Goal: Check status: Check status

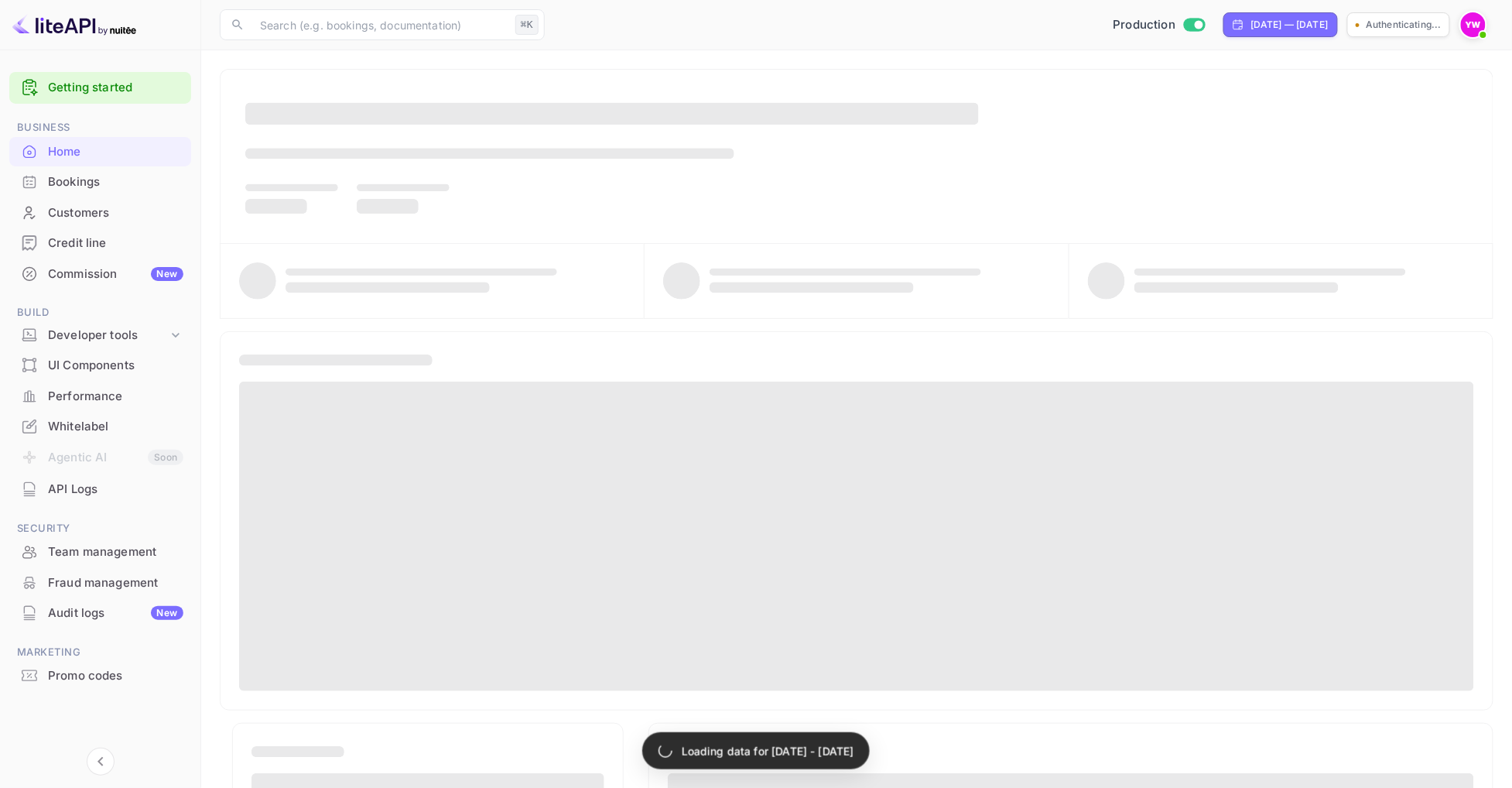
click at [135, 177] on div "Bookings" at bounding box center [115, 182] width 135 height 18
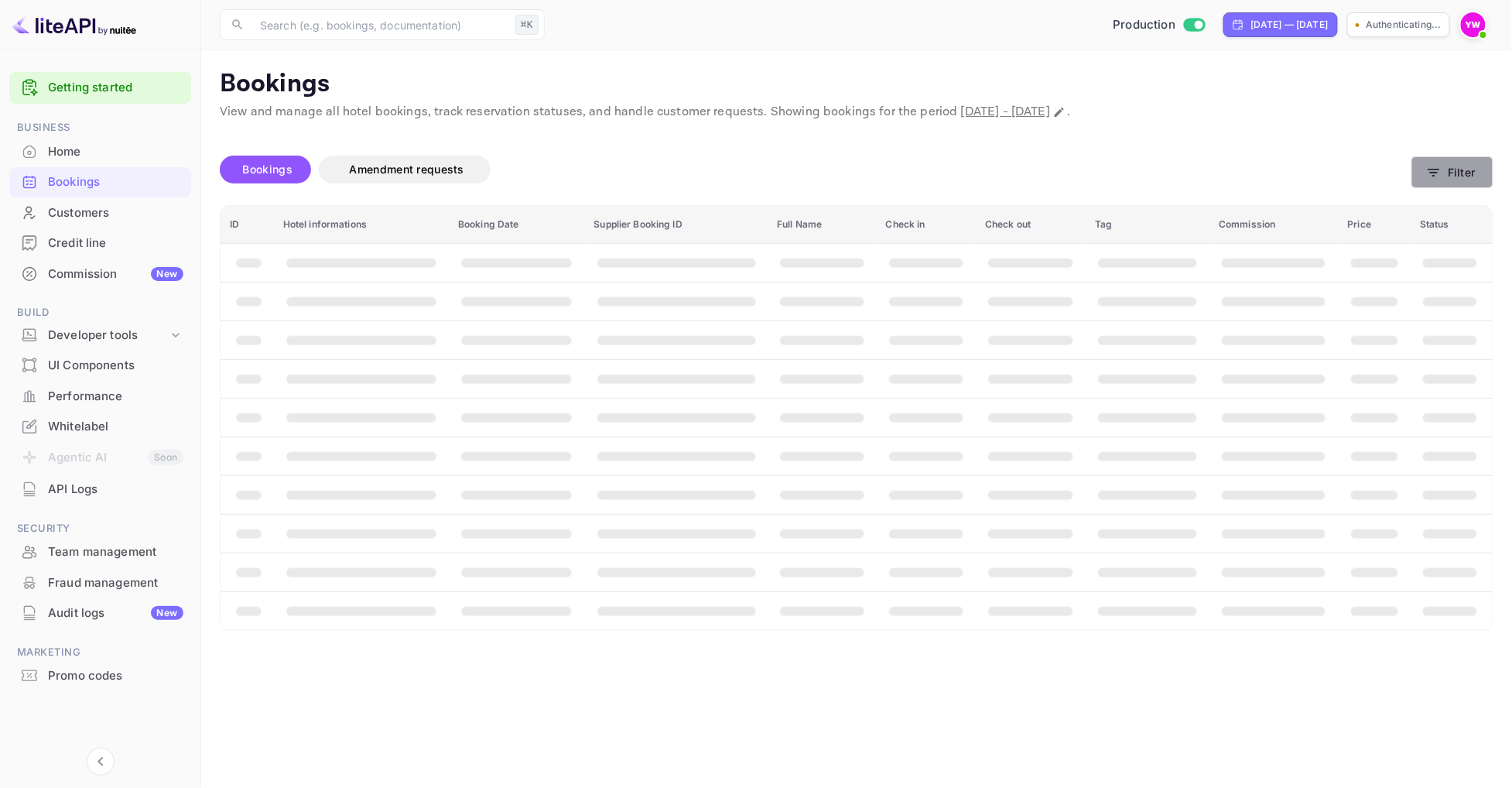
click at [1445, 186] on button "Filter" at bounding box center [1452, 172] width 82 height 32
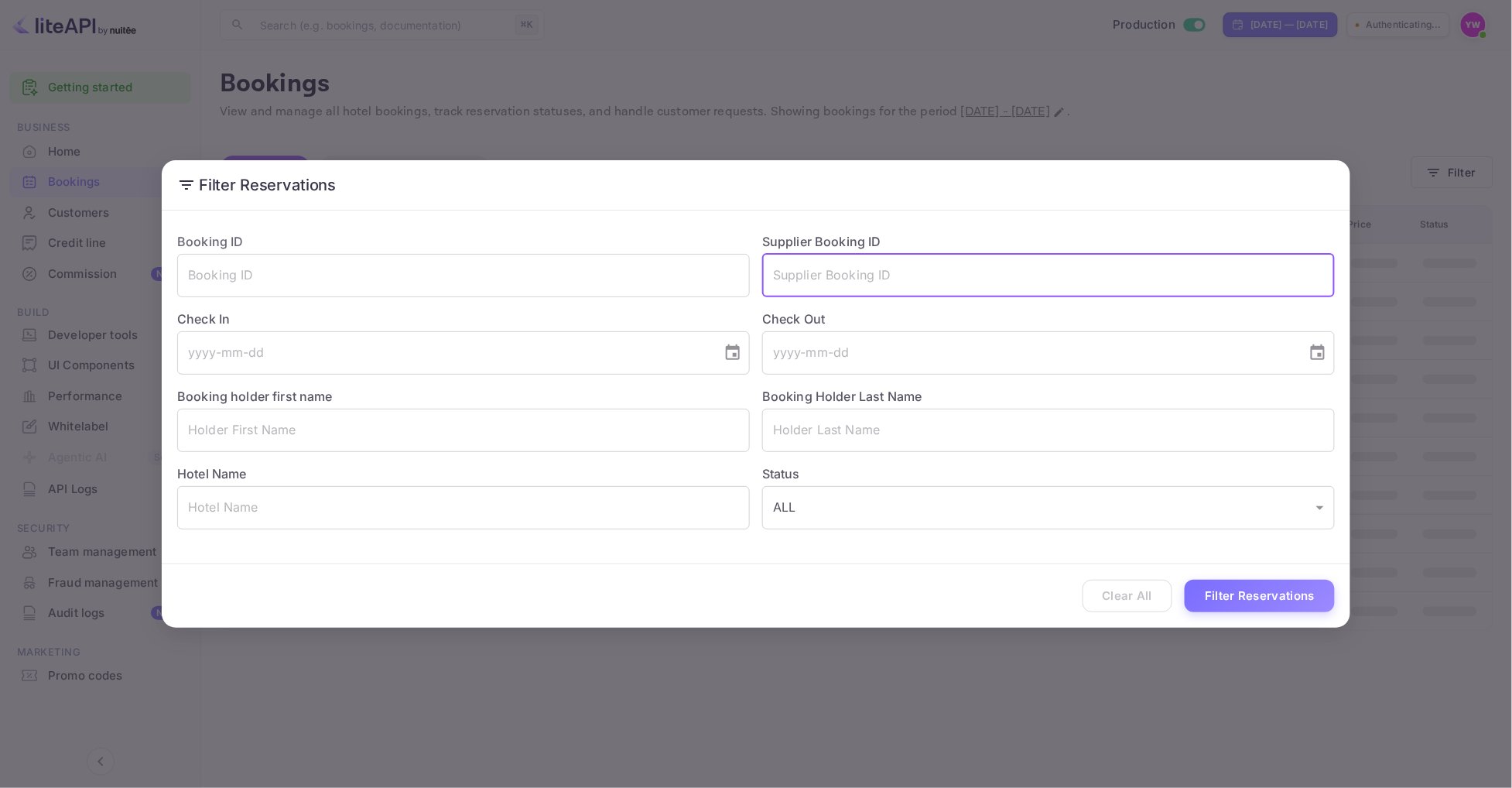
click at [962, 267] on input "text" at bounding box center [1048, 275] width 572 height 44
paste input "7871823"
type input "7871823"
click at [1260, 599] on button "Filter Reservations" at bounding box center [1259, 595] width 150 height 33
click at [1261, 607] on button "Filter Reservations" at bounding box center [1259, 595] width 150 height 33
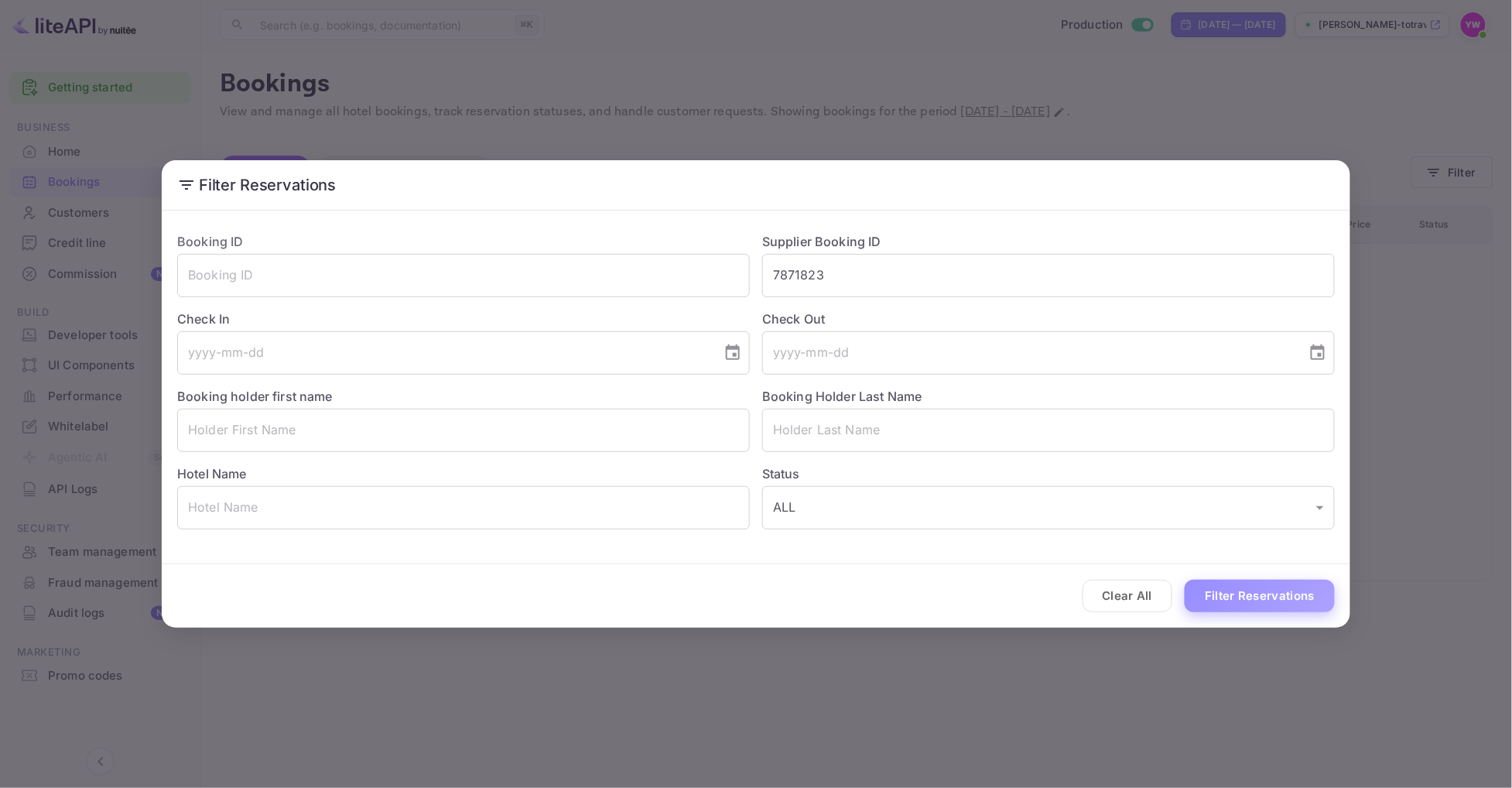
click at [1261, 607] on button "Filter Reservations" at bounding box center [1259, 595] width 150 height 33
click at [908, 275] on input "7871823" at bounding box center [1048, 275] width 572 height 44
click at [517, 444] on input "text" at bounding box center [463, 430] width 572 height 44
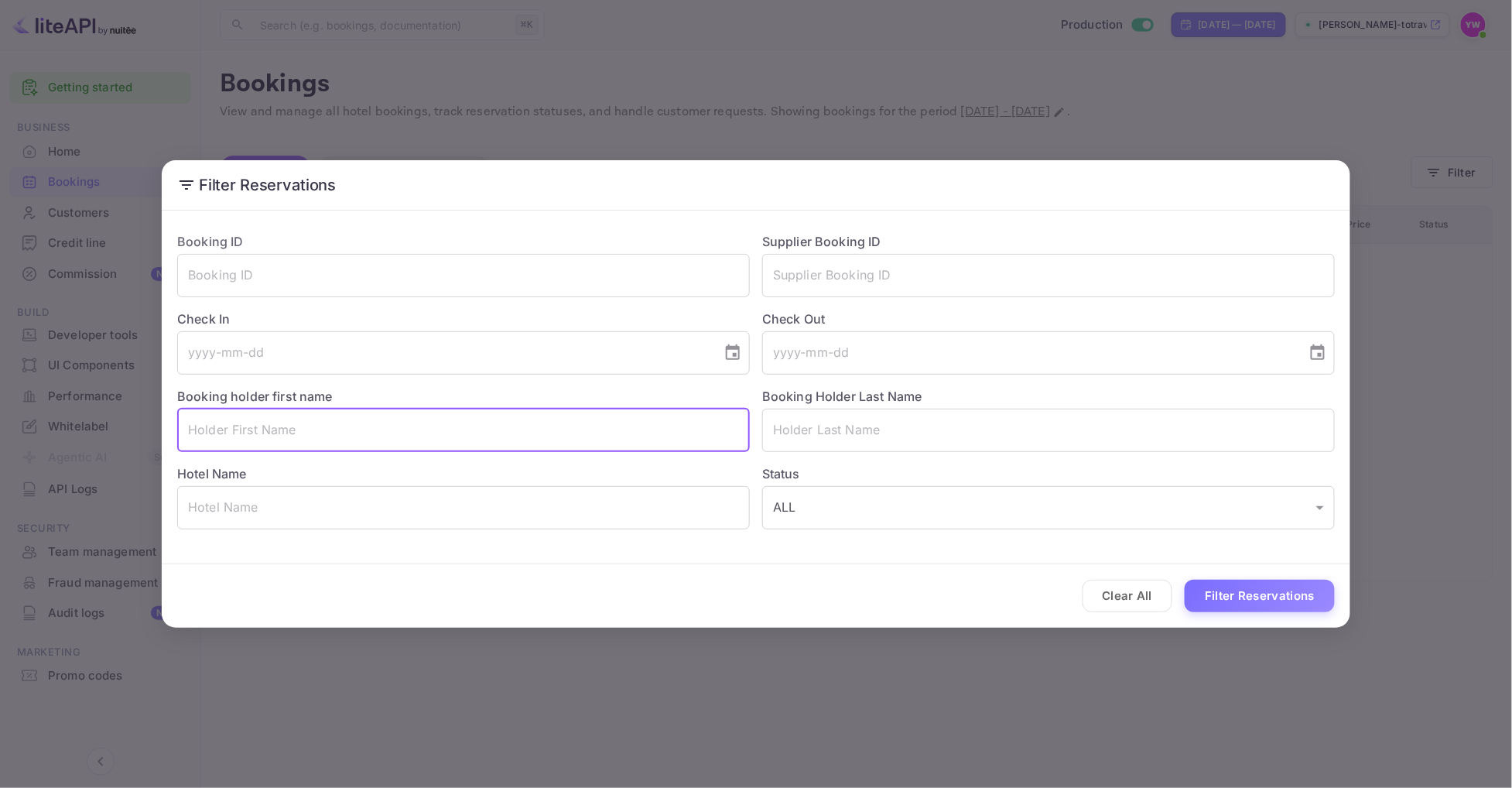
paste input "BEIRA YOHAY"
click at [213, 438] on input "BEIRA YOHAY" at bounding box center [463, 430] width 572 height 44
type input "YOHAY"
click at [1260, 599] on button "Filter Reservations" at bounding box center [1259, 595] width 150 height 33
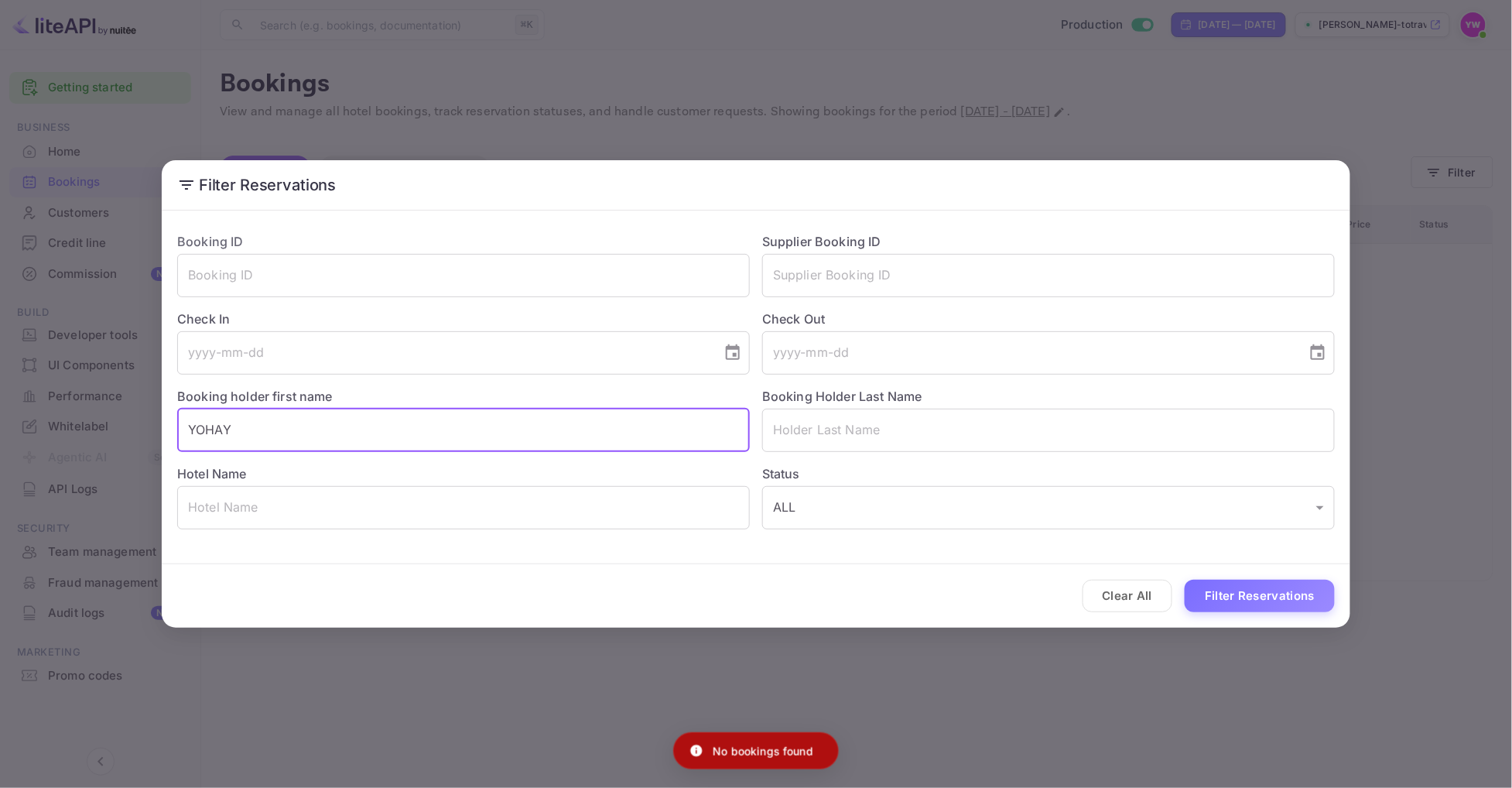
click at [248, 426] on input "YOHAY" at bounding box center [463, 430] width 572 height 44
paste input "BEIRA YOHAY"
click at [254, 434] on input "BEIRA YOHAY" at bounding box center [463, 430] width 572 height 44
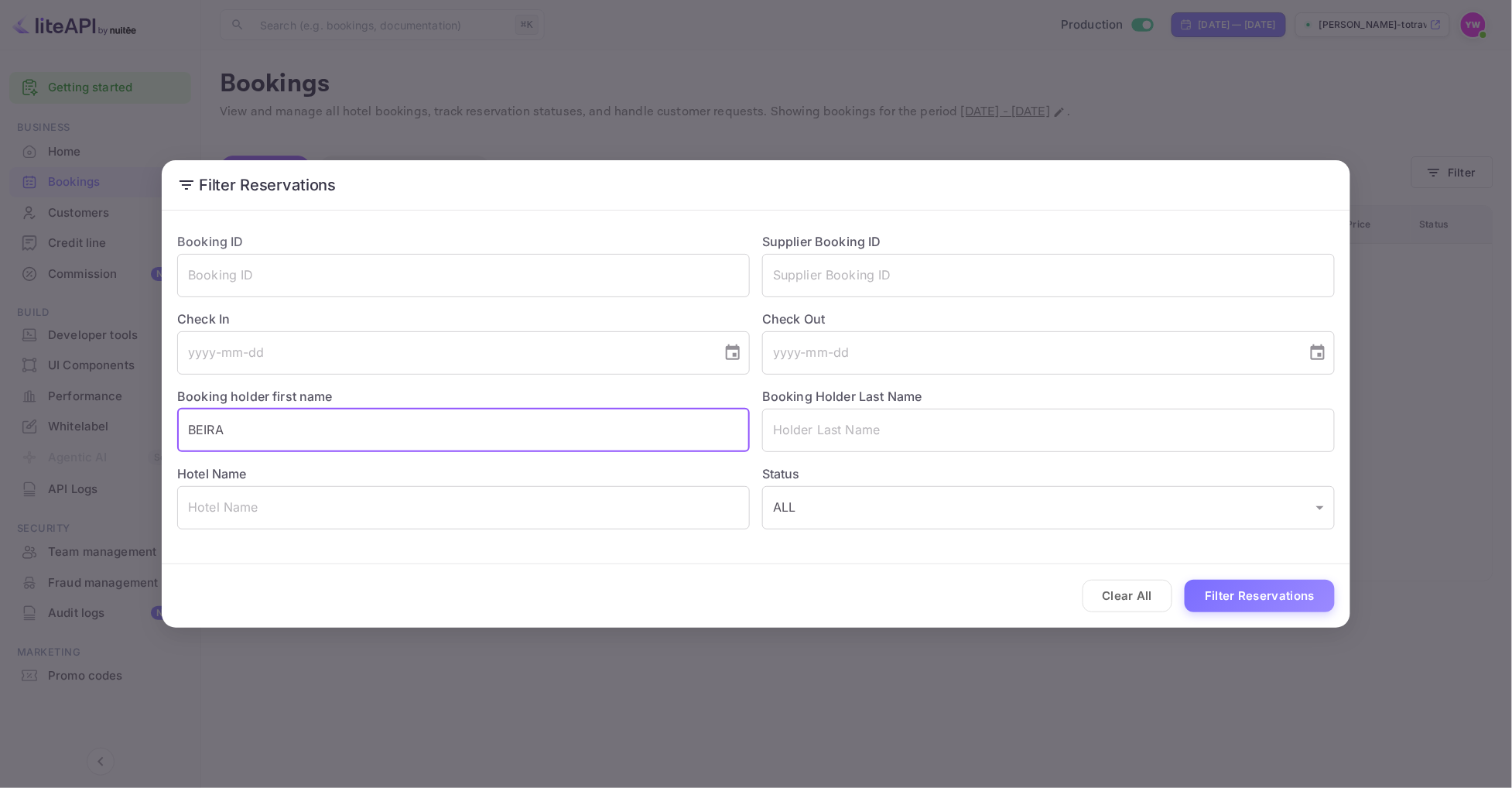
type input "BEIRA"
click at [1260, 599] on button "Filter Reservations" at bounding box center [1259, 595] width 150 height 33
click at [332, 432] on input "BEIRA" at bounding box center [463, 430] width 572 height 44
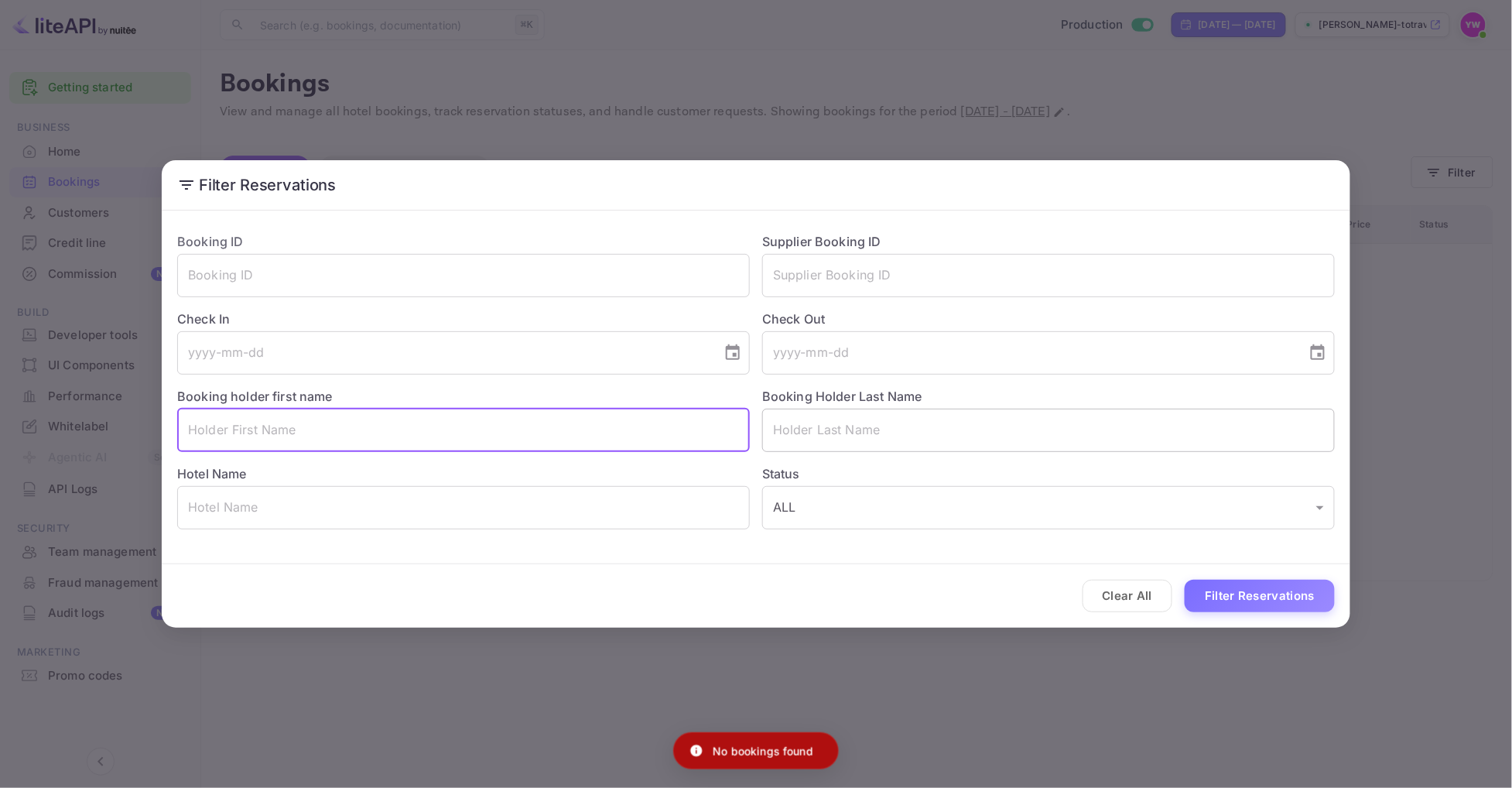
click at [872, 431] on input "text" at bounding box center [1048, 430] width 572 height 44
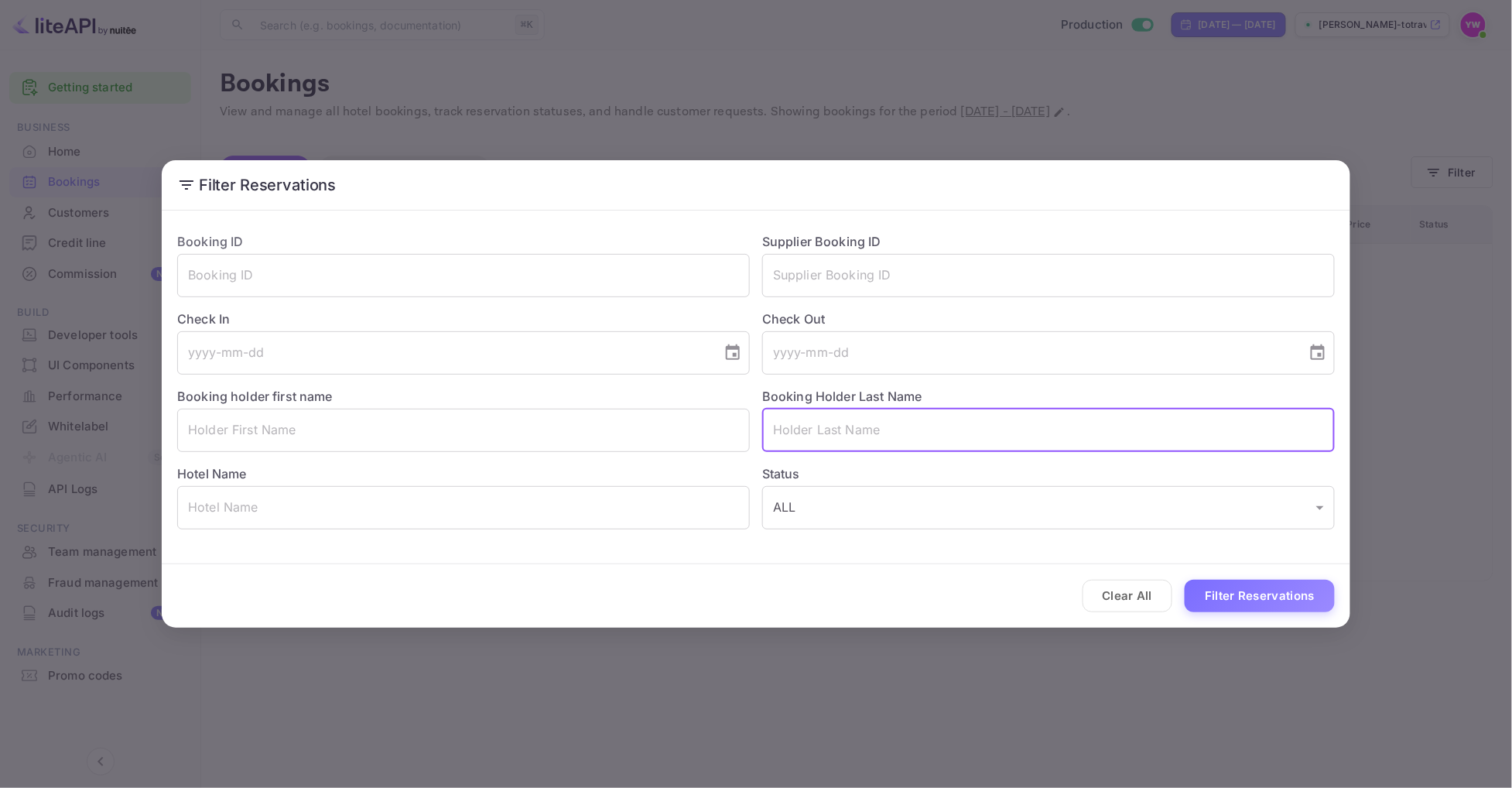
click at [400, 326] on label "Check In" at bounding box center [463, 318] width 572 height 19
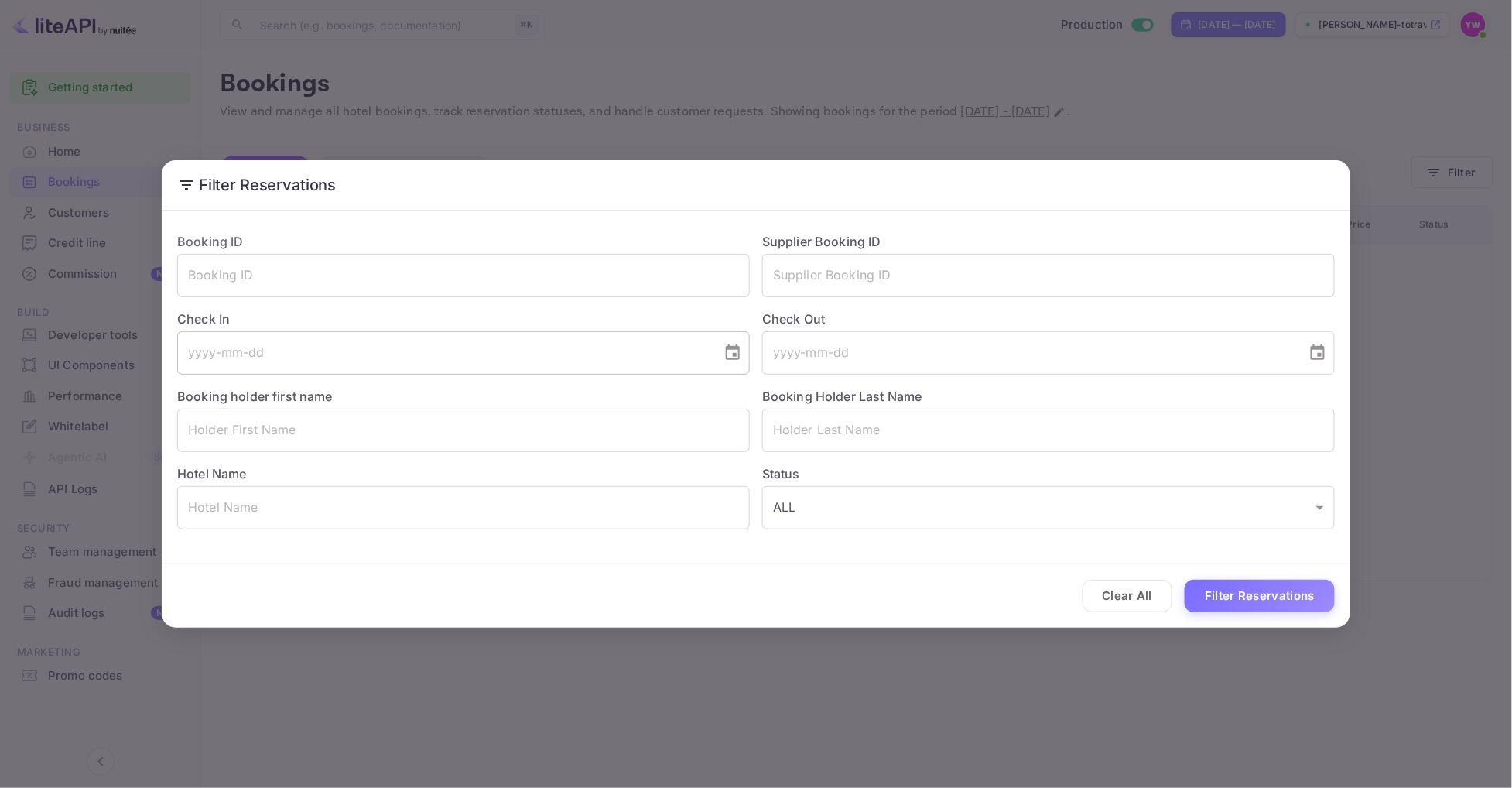
click at [386, 340] on input "tel" at bounding box center [443, 353] width 534 height 44
click at [724, 354] on icon "Choose date" at bounding box center [732, 353] width 19 height 19
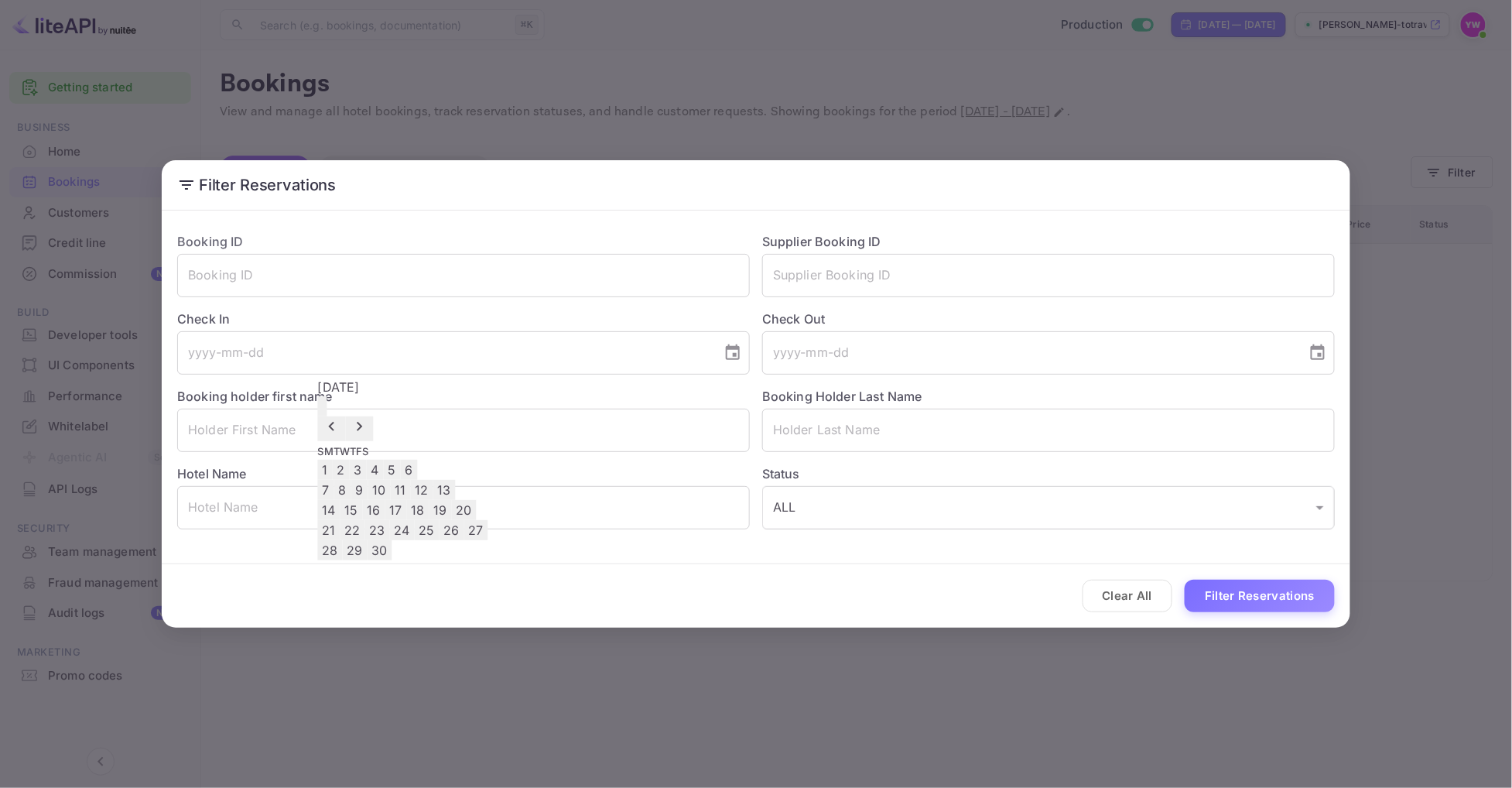
click at [334, 422] on icon "Previous month" at bounding box center [331, 426] width 5 height 9
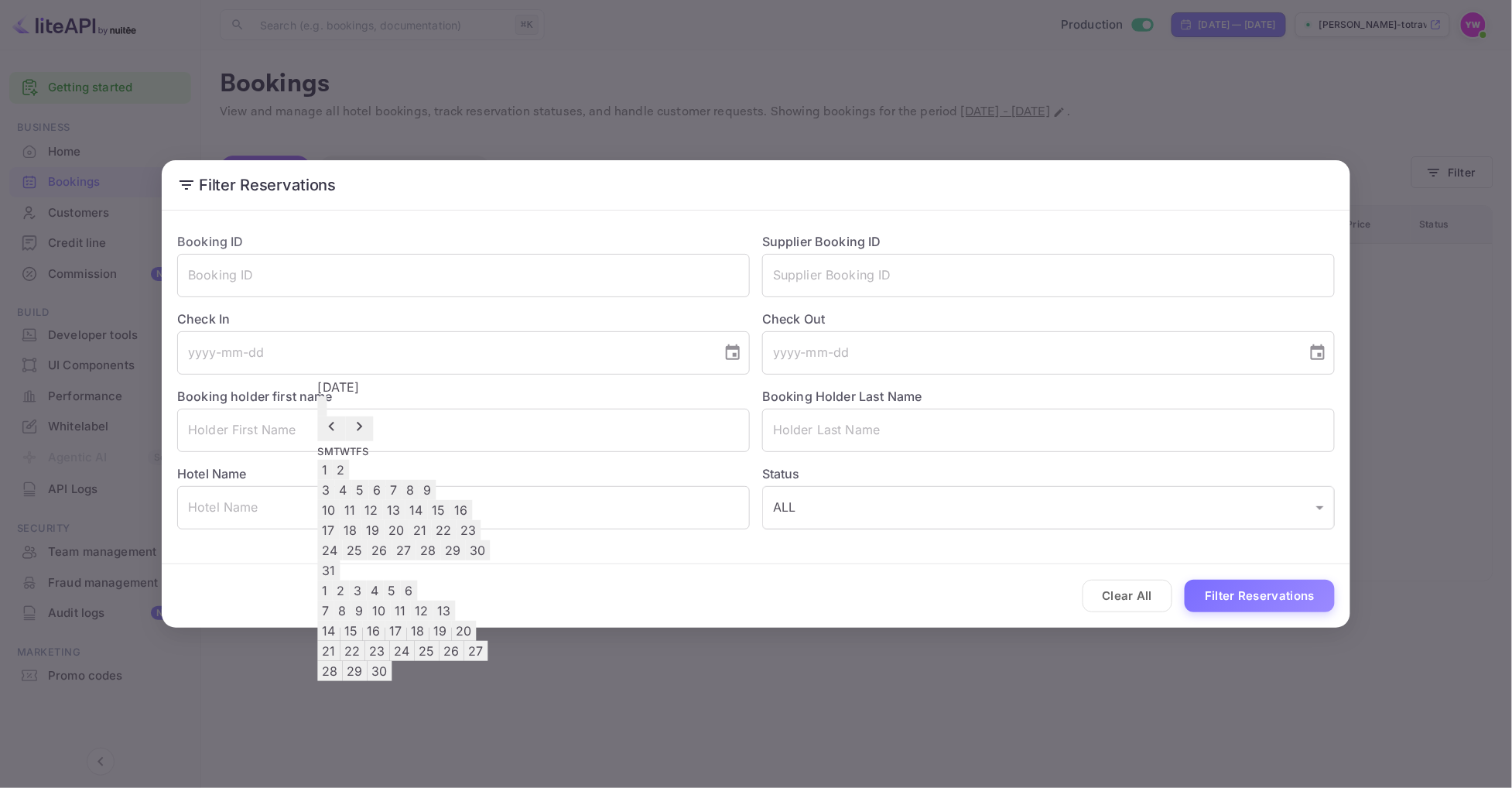
click at [334, 422] on icon "Previous month" at bounding box center [331, 426] width 5 height 9
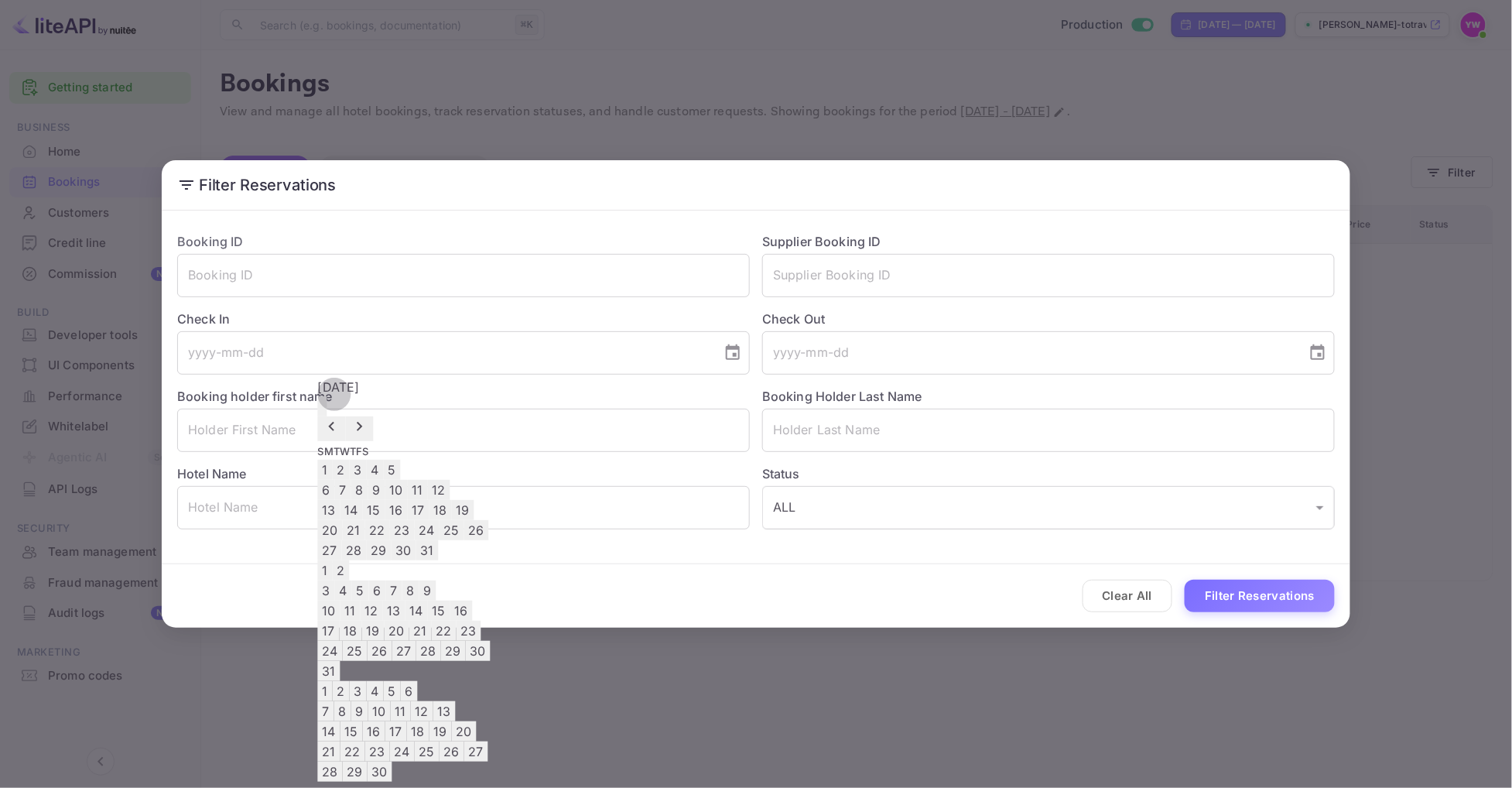
click at [334, 422] on icon "Previous month" at bounding box center [331, 426] width 5 height 9
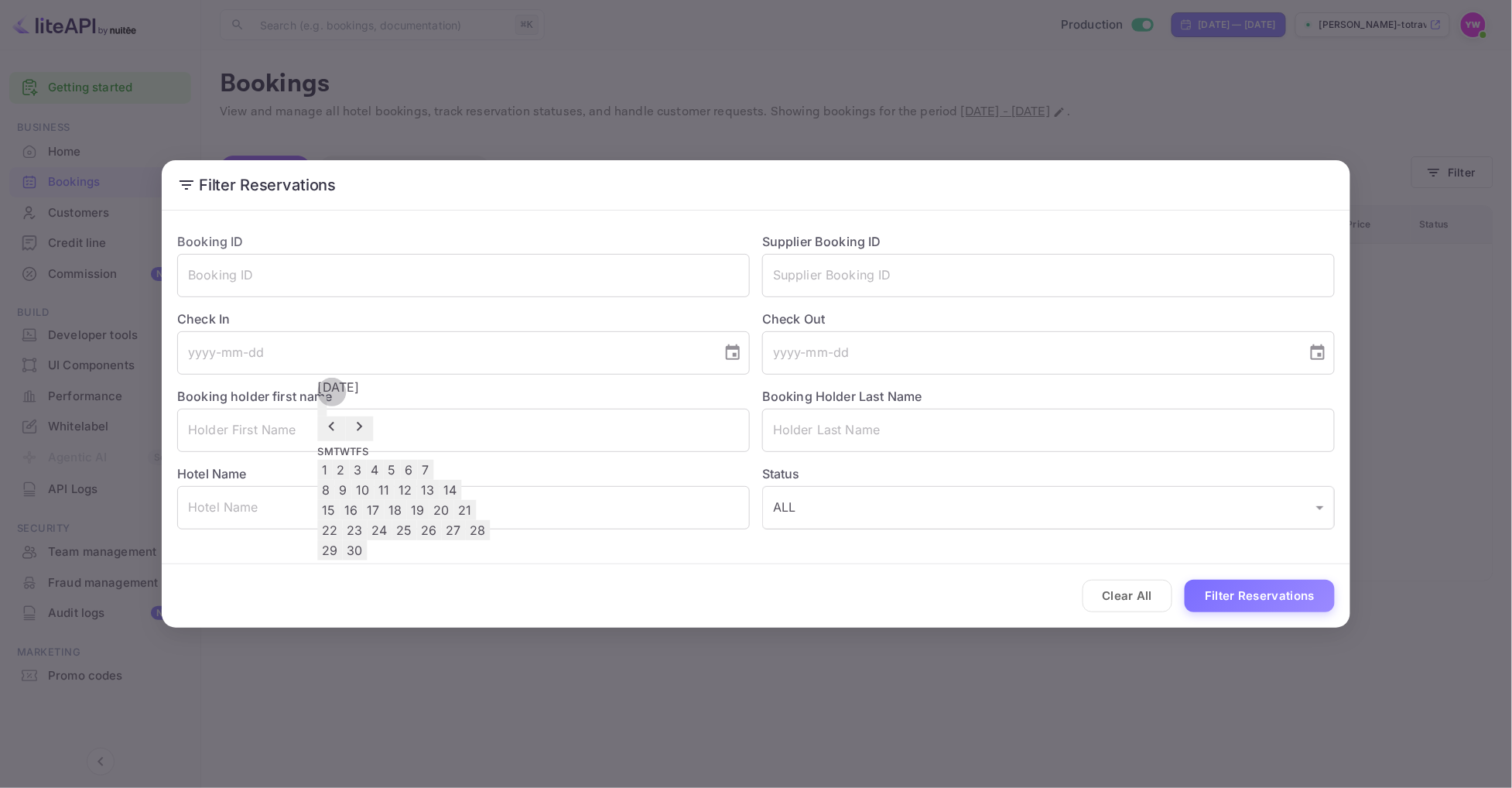
click at [466, 540] on button "27" at bounding box center [453, 529] width 24 height 20
type input "[DATE]"
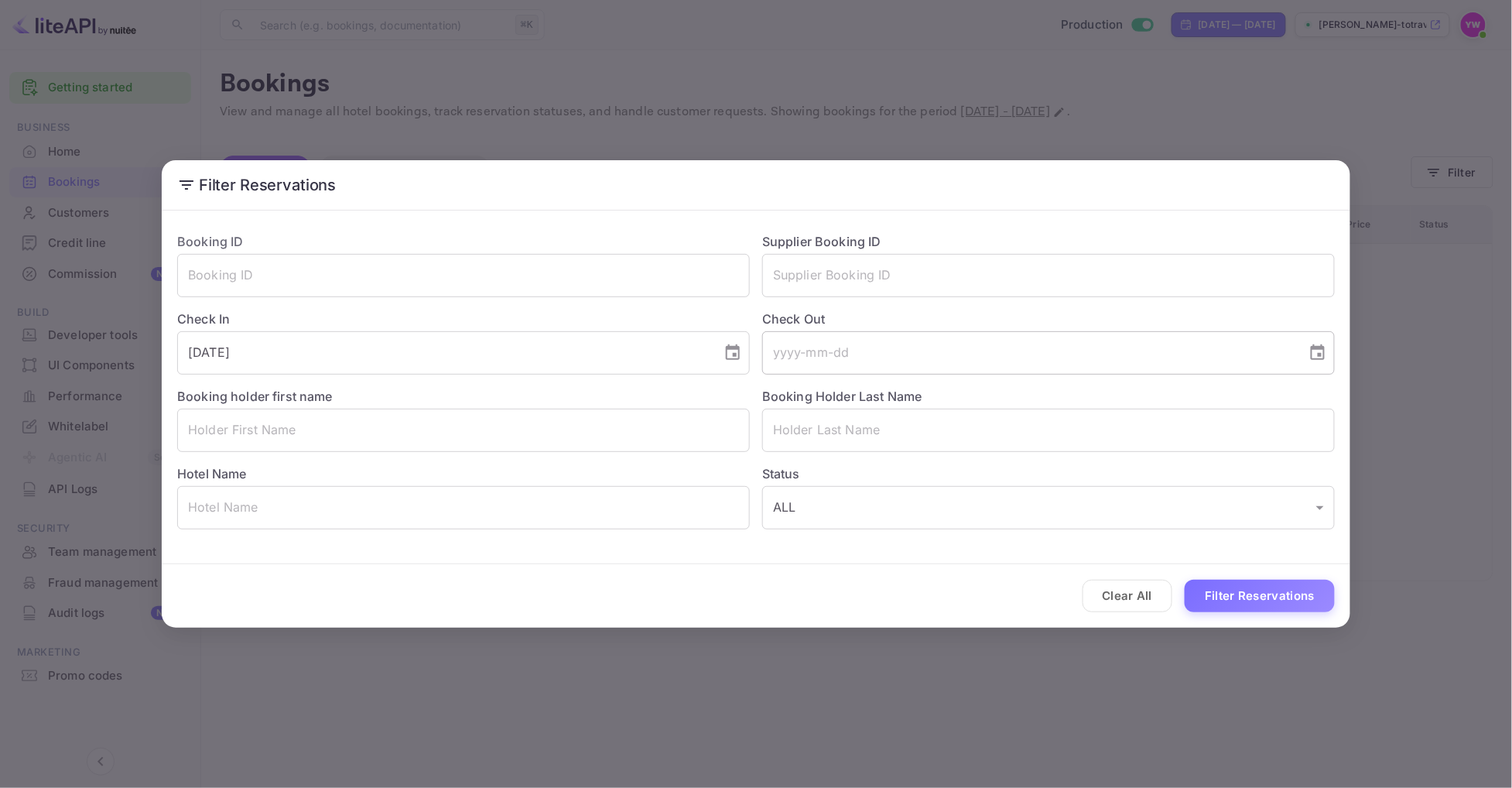
click at [849, 357] on input "tel" at bounding box center [1029, 353] width 534 height 44
click at [1273, 589] on button "Filter Reservations" at bounding box center [1259, 595] width 150 height 33
click at [1427, 367] on div "Filter Reservations Booking ID ​ Supplier Booking ID ​ Check In [DATE] ​ Check …" at bounding box center [756, 394] width 1512 height 788
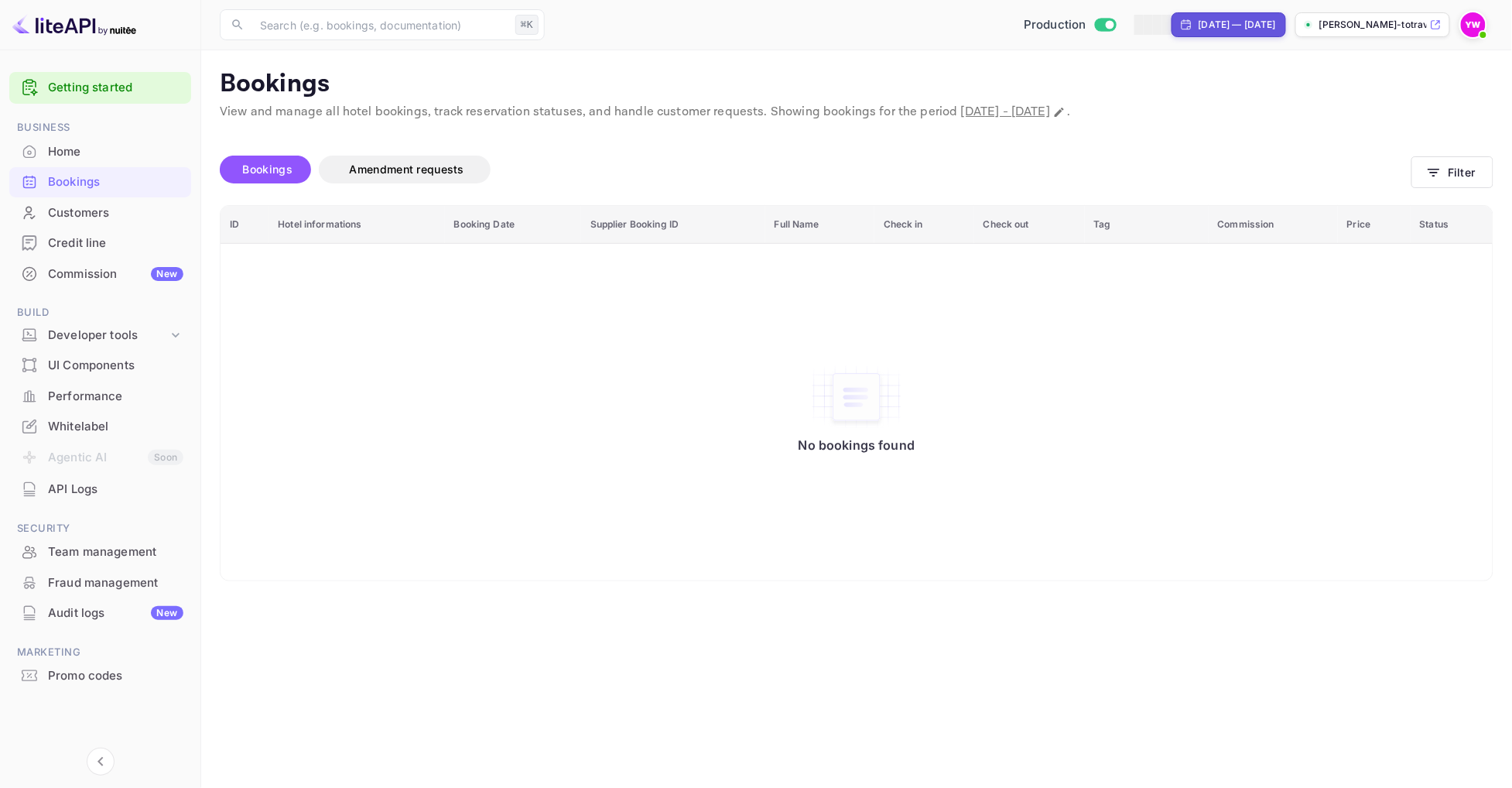
click at [1467, 32] on img at bounding box center [1473, 25] width 25 height 25
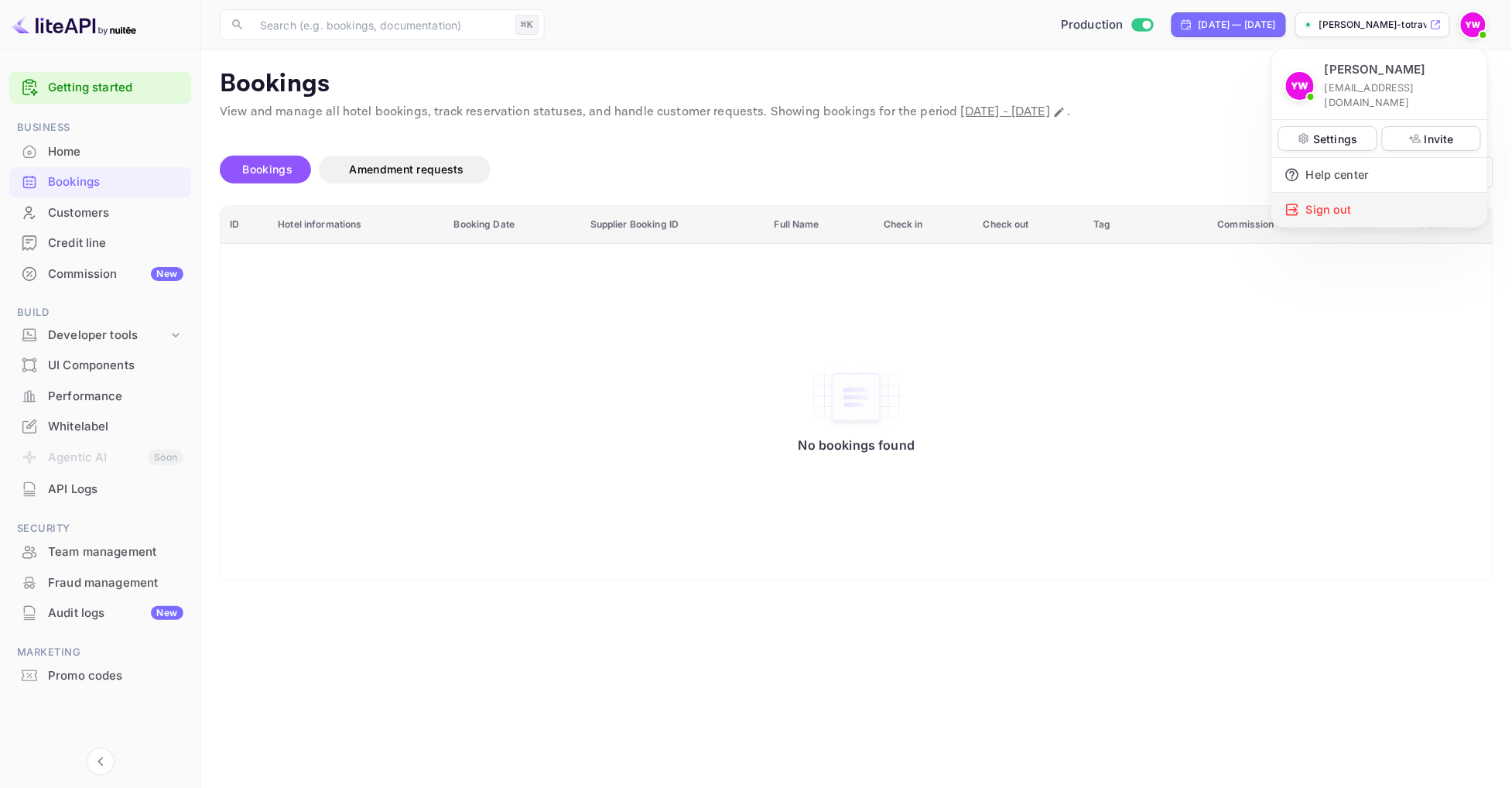
click at [1358, 195] on div "Sign out" at bounding box center [1380, 210] width 215 height 34
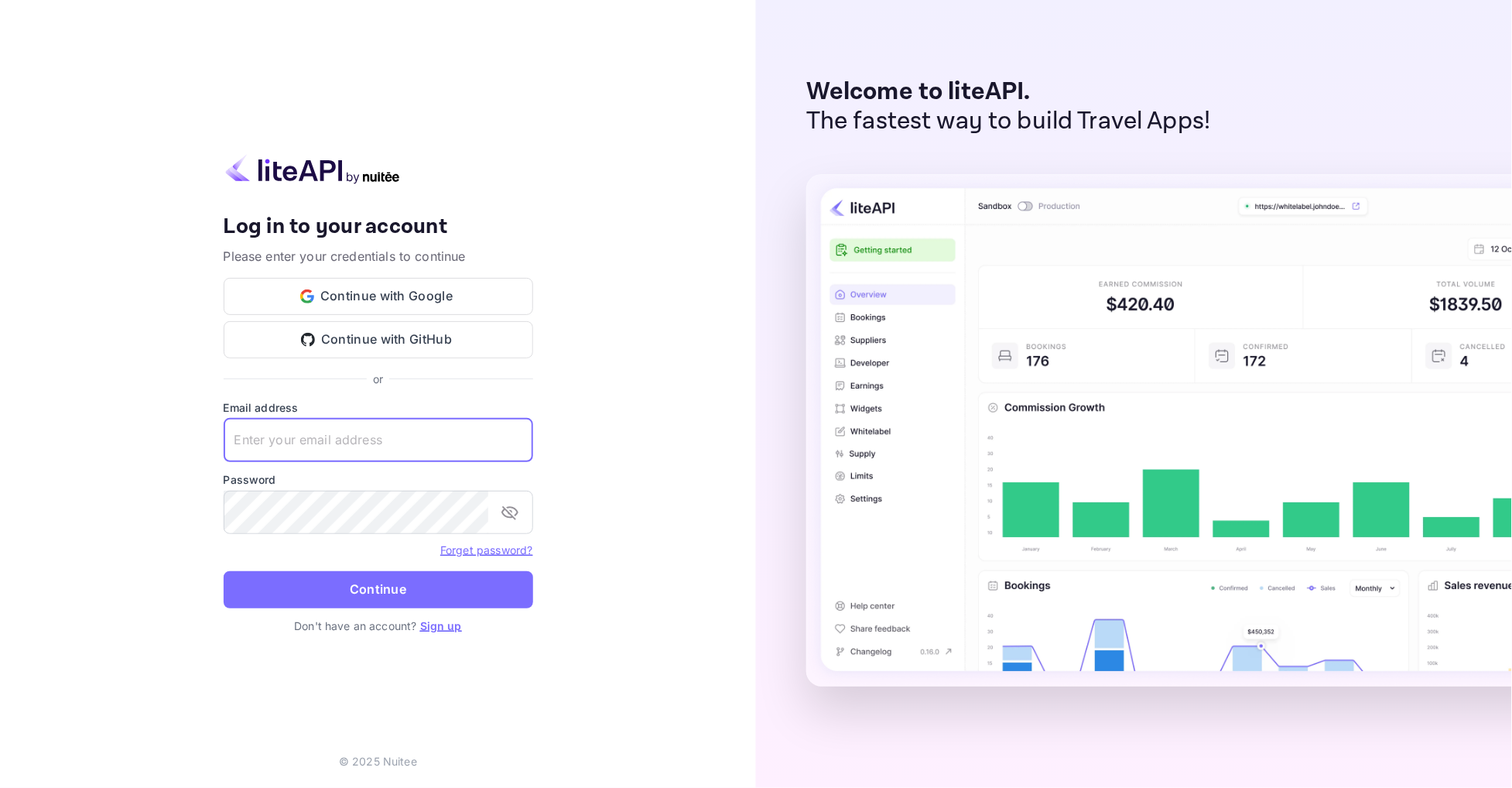
type input "[EMAIL_ADDRESS][DOMAIN_NAME]"
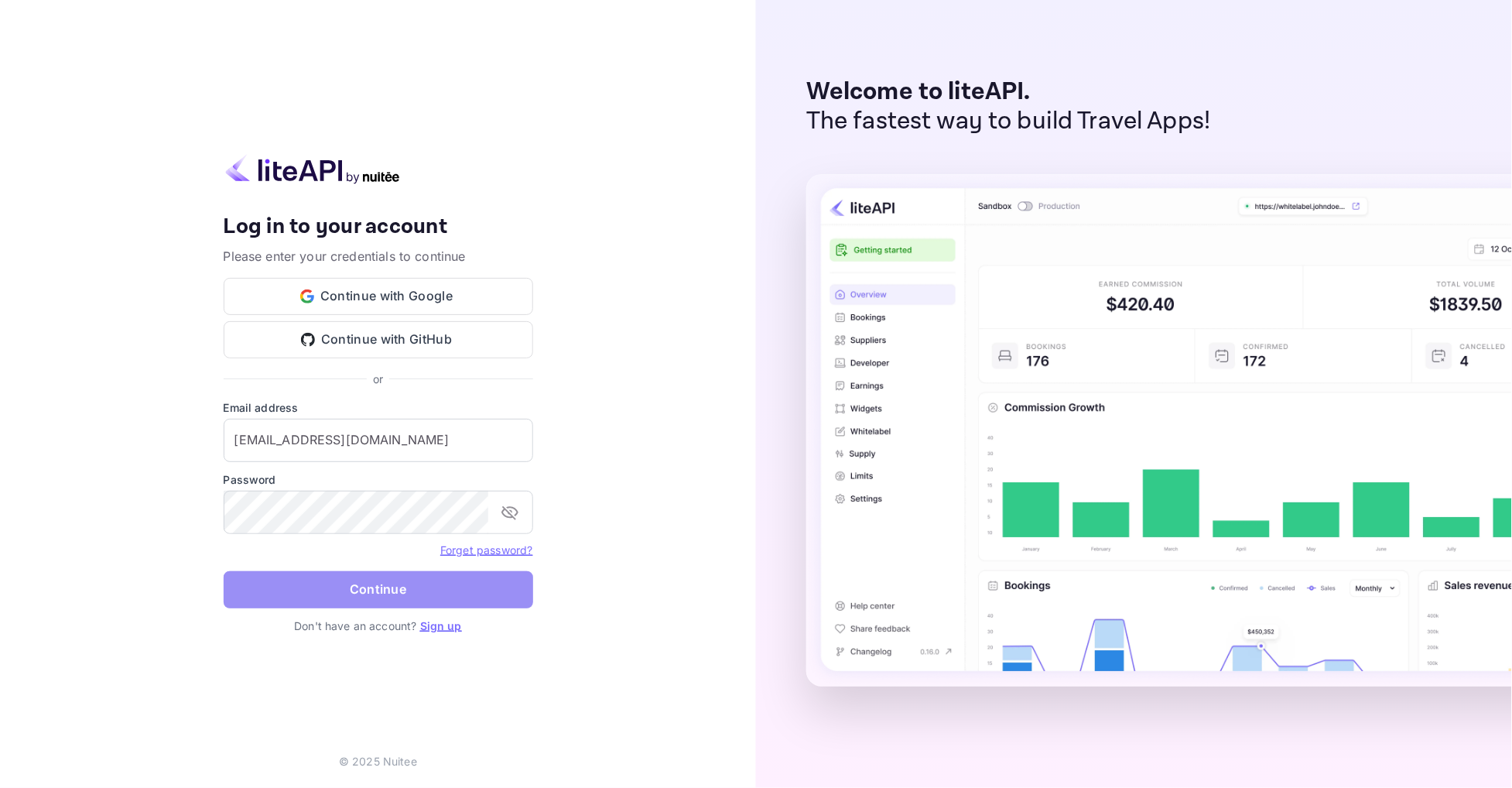
click at [440, 588] on button "Continue" at bounding box center [378, 590] width 309 height 37
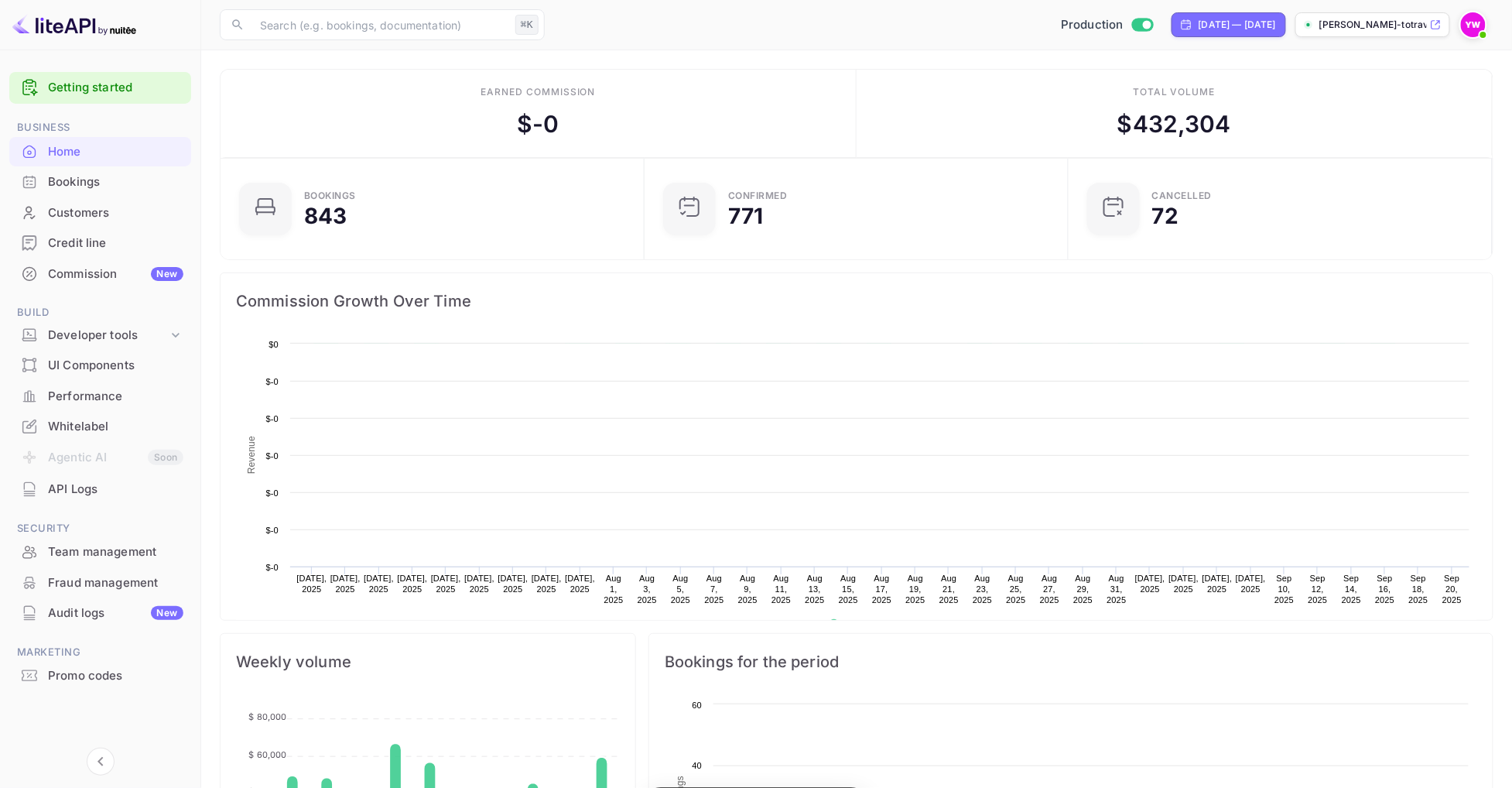
scroll to position [1, 1]
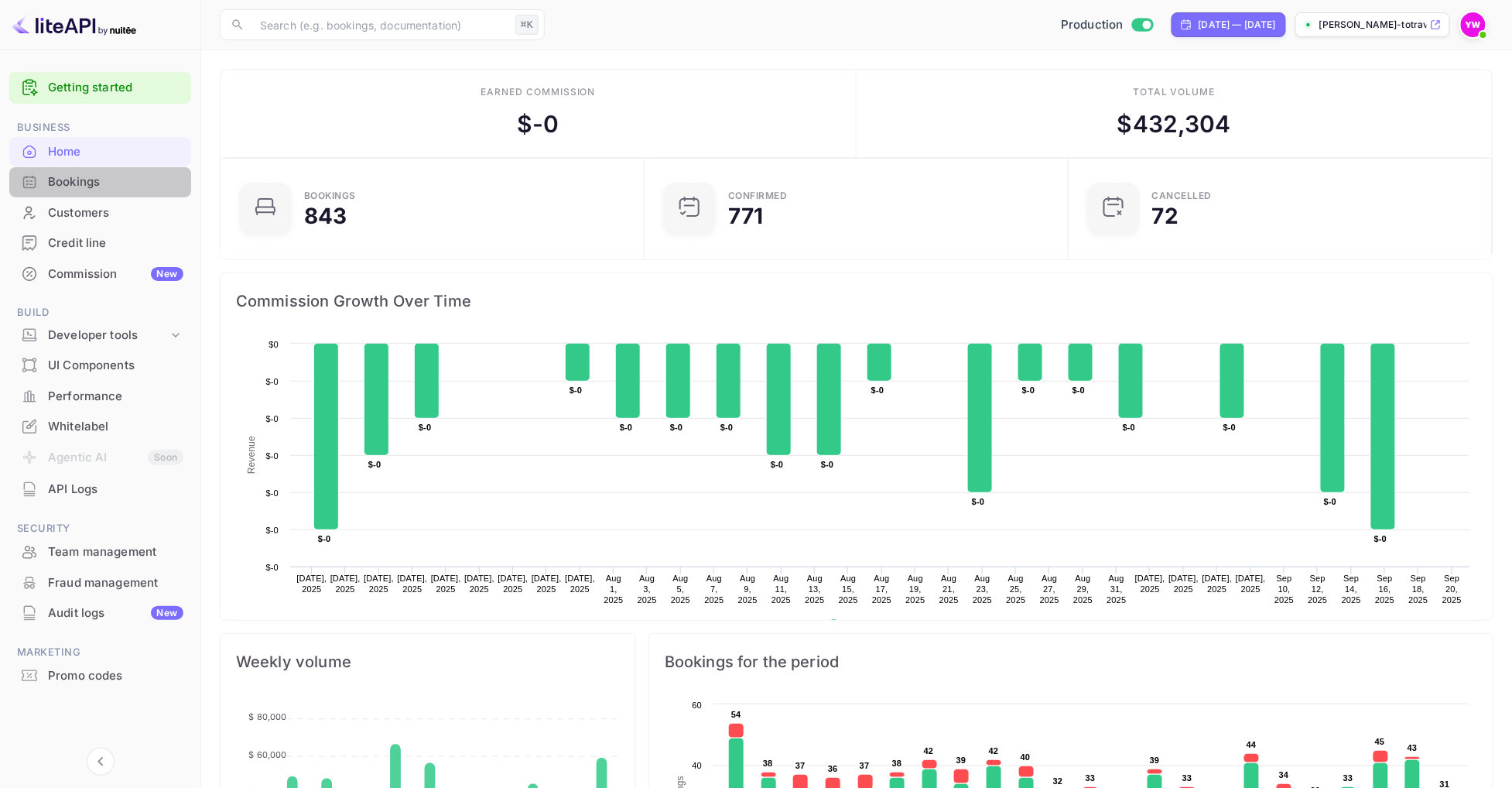
click at [125, 183] on div "Bookings" at bounding box center [115, 182] width 135 height 18
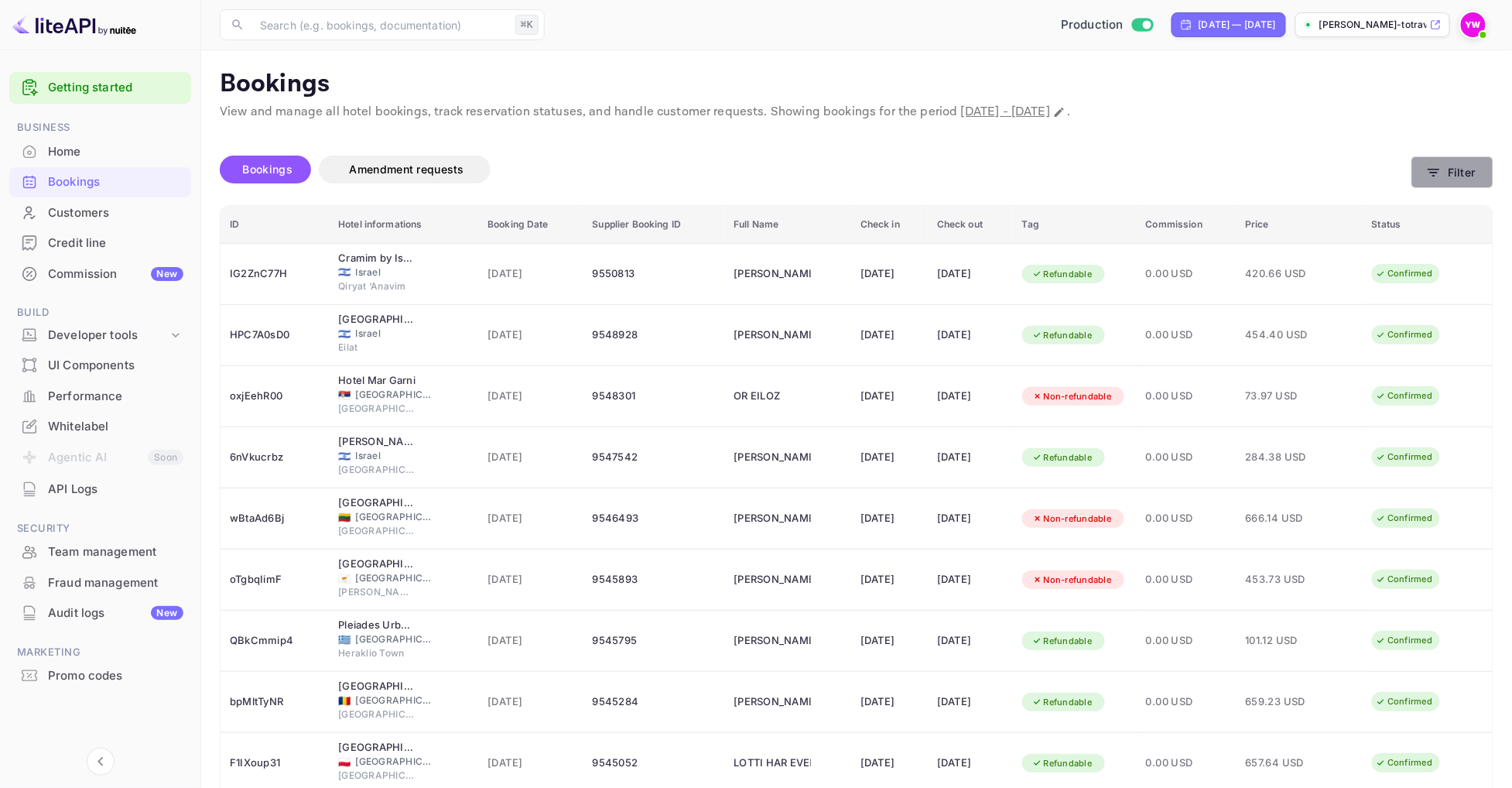
click at [1433, 179] on icon "button" at bounding box center [1433, 171] width 15 height 15
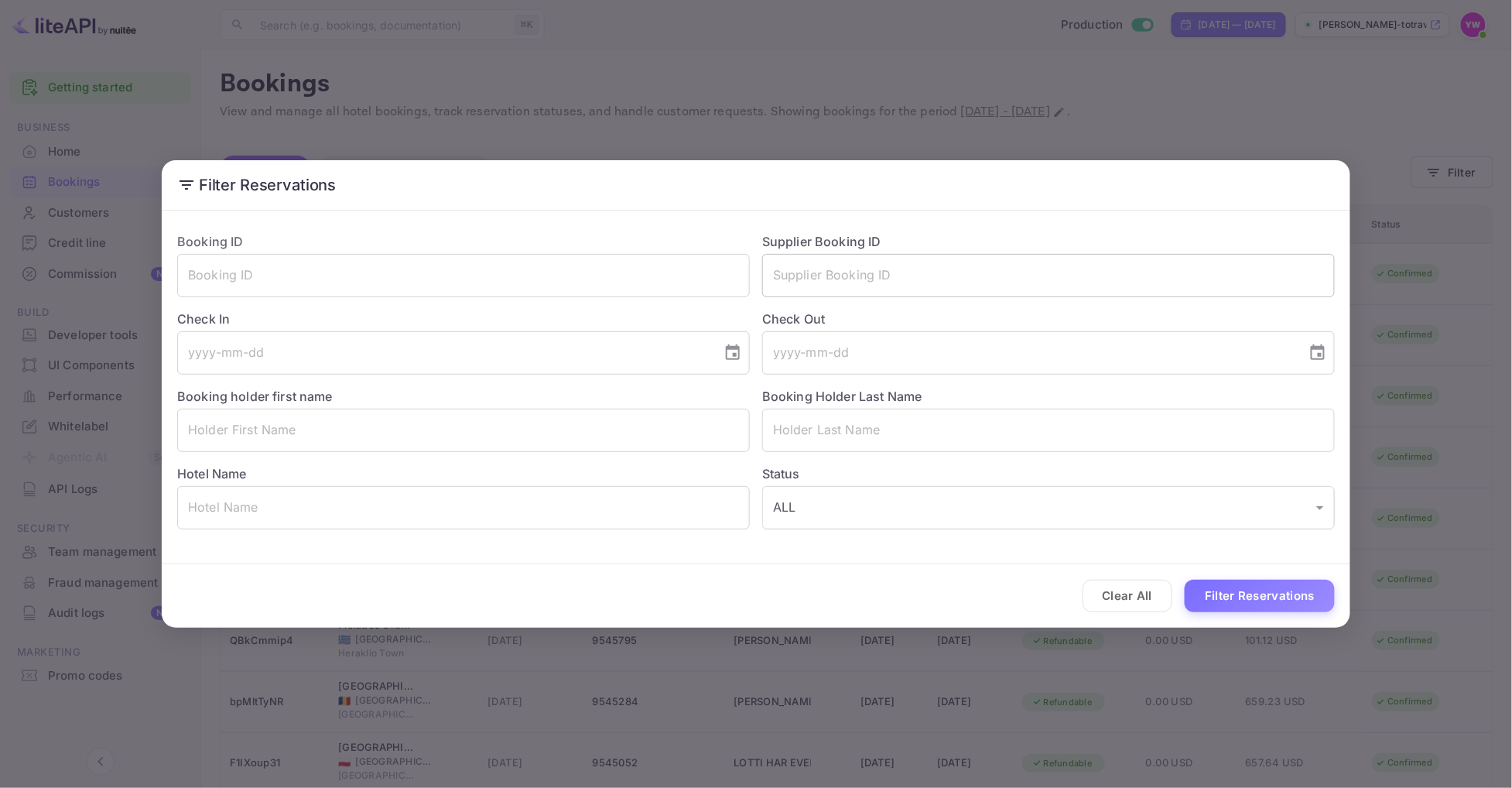
click at [910, 265] on input "text" at bounding box center [1048, 275] width 572 height 44
paste input "BEIRA YOHAY"
type input "B"
click at [444, 344] on input "tel" at bounding box center [443, 353] width 534 height 44
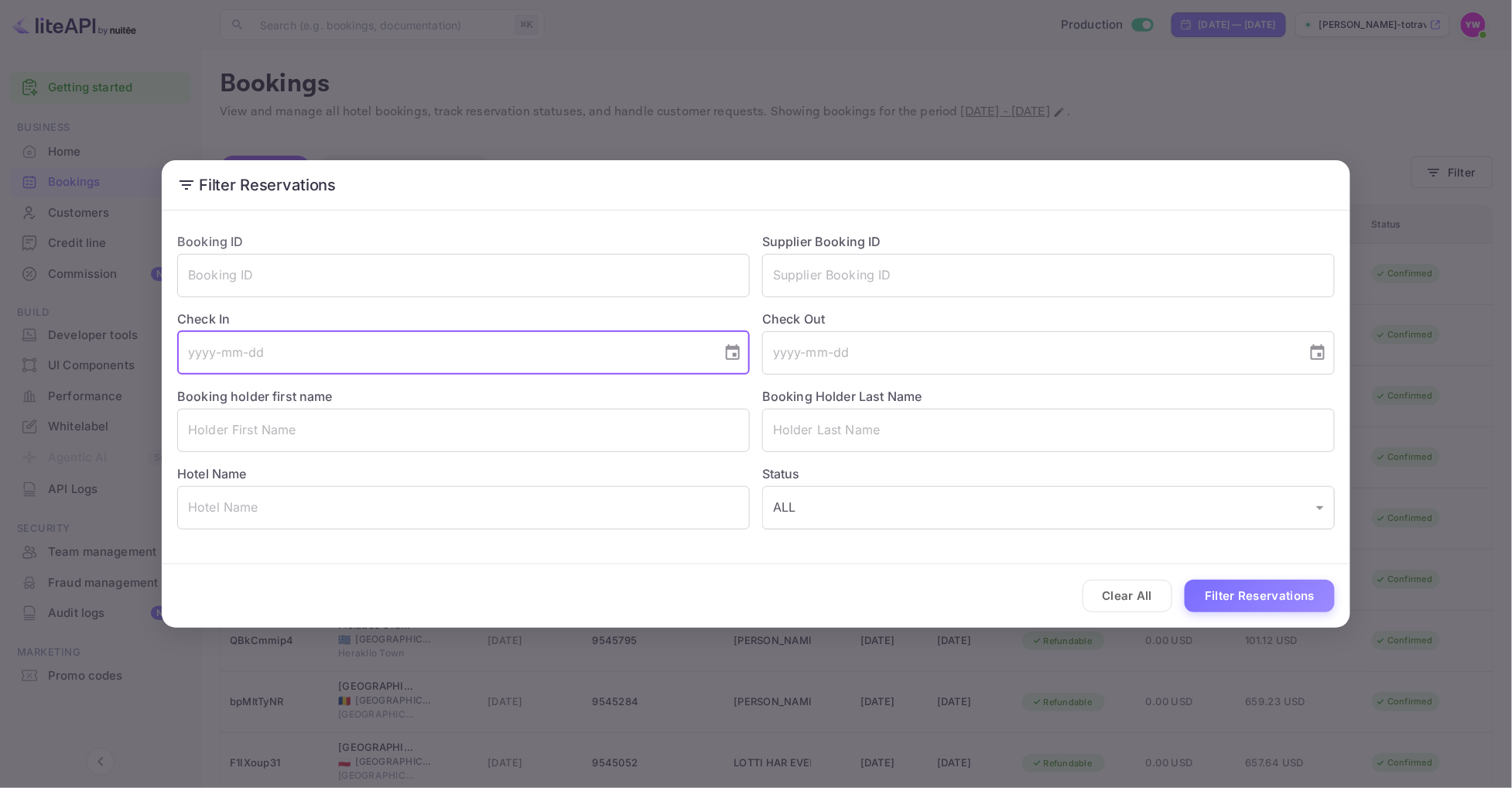
click at [723, 354] on icon "Choose date" at bounding box center [732, 353] width 19 height 19
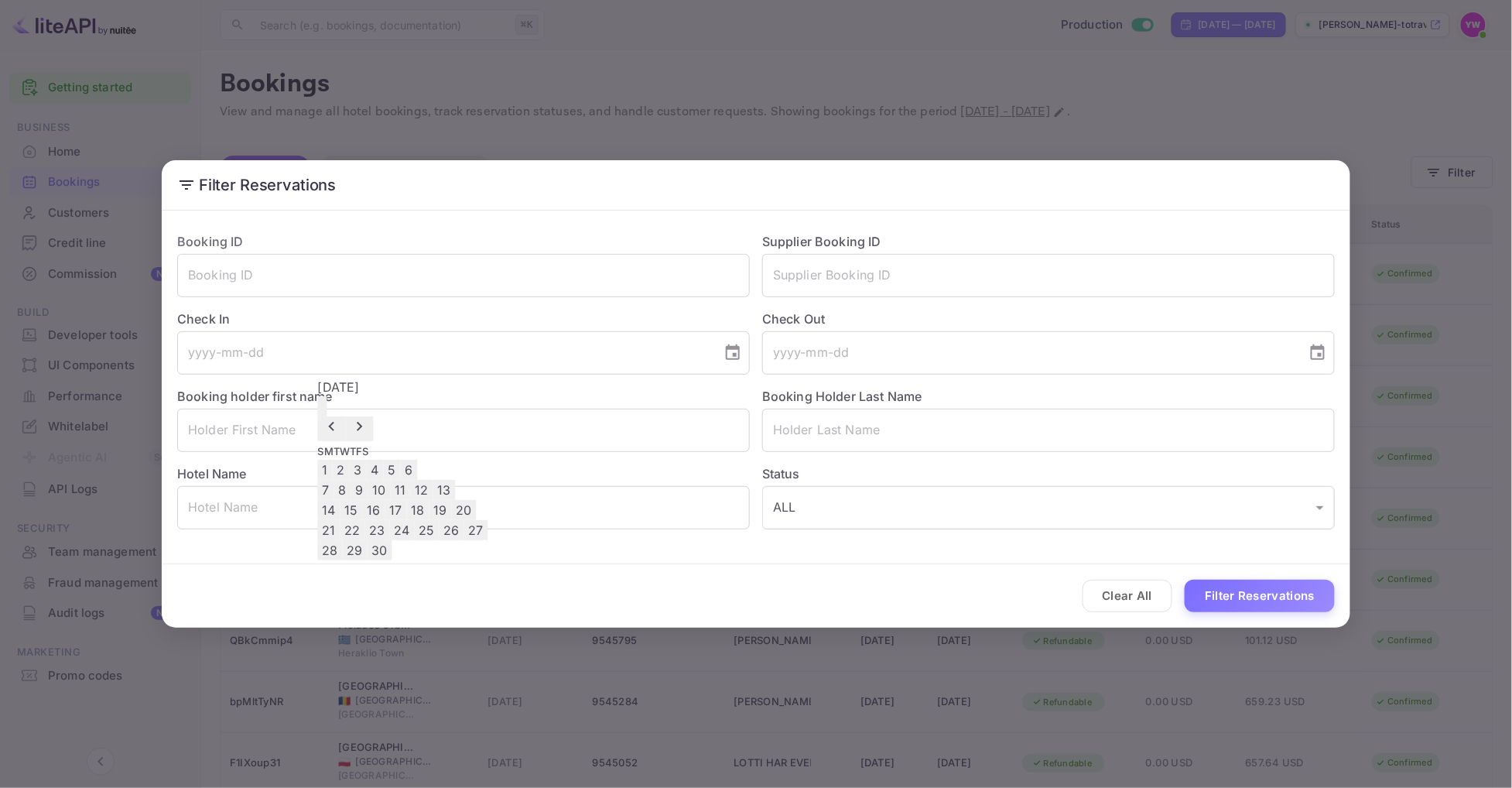
click at [341, 417] on icon "Previous month" at bounding box center [331, 426] width 19 height 19
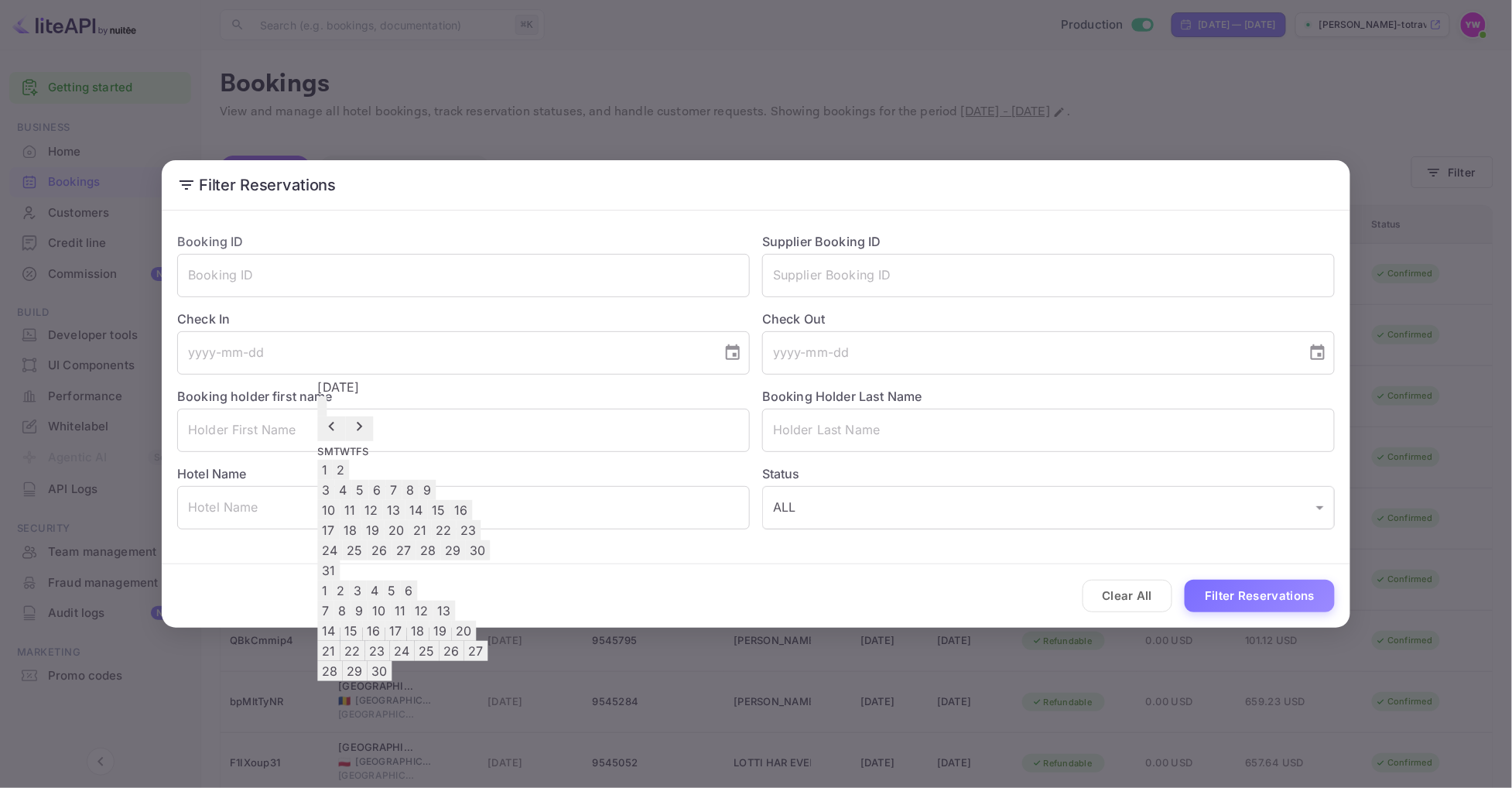
click at [341, 417] on icon "Previous month" at bounding box center [331, 426] width 19 height 19
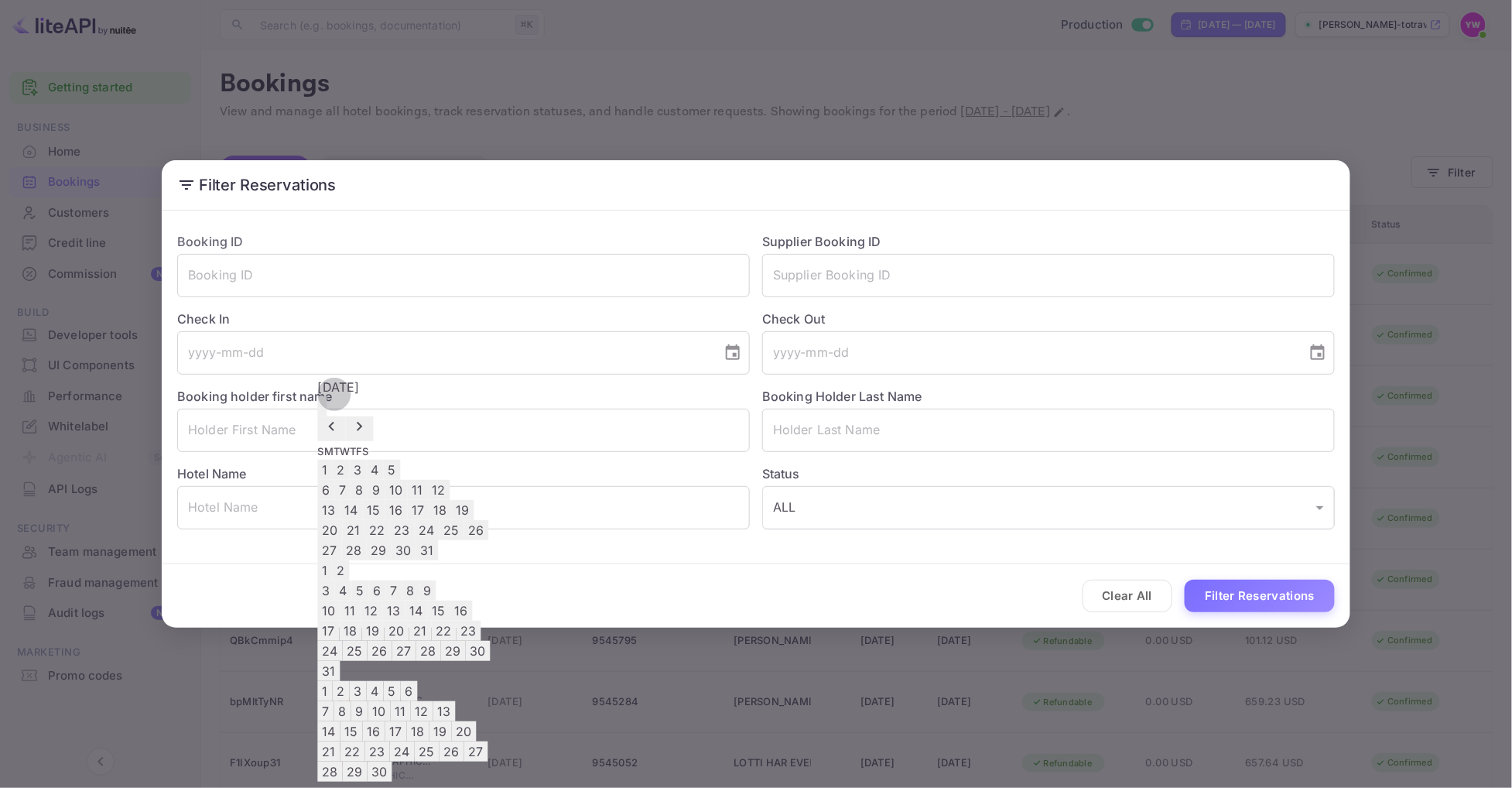
click at [341, 417] on icon "Previous month" at bounding box center [331, 426] width 19 height 19
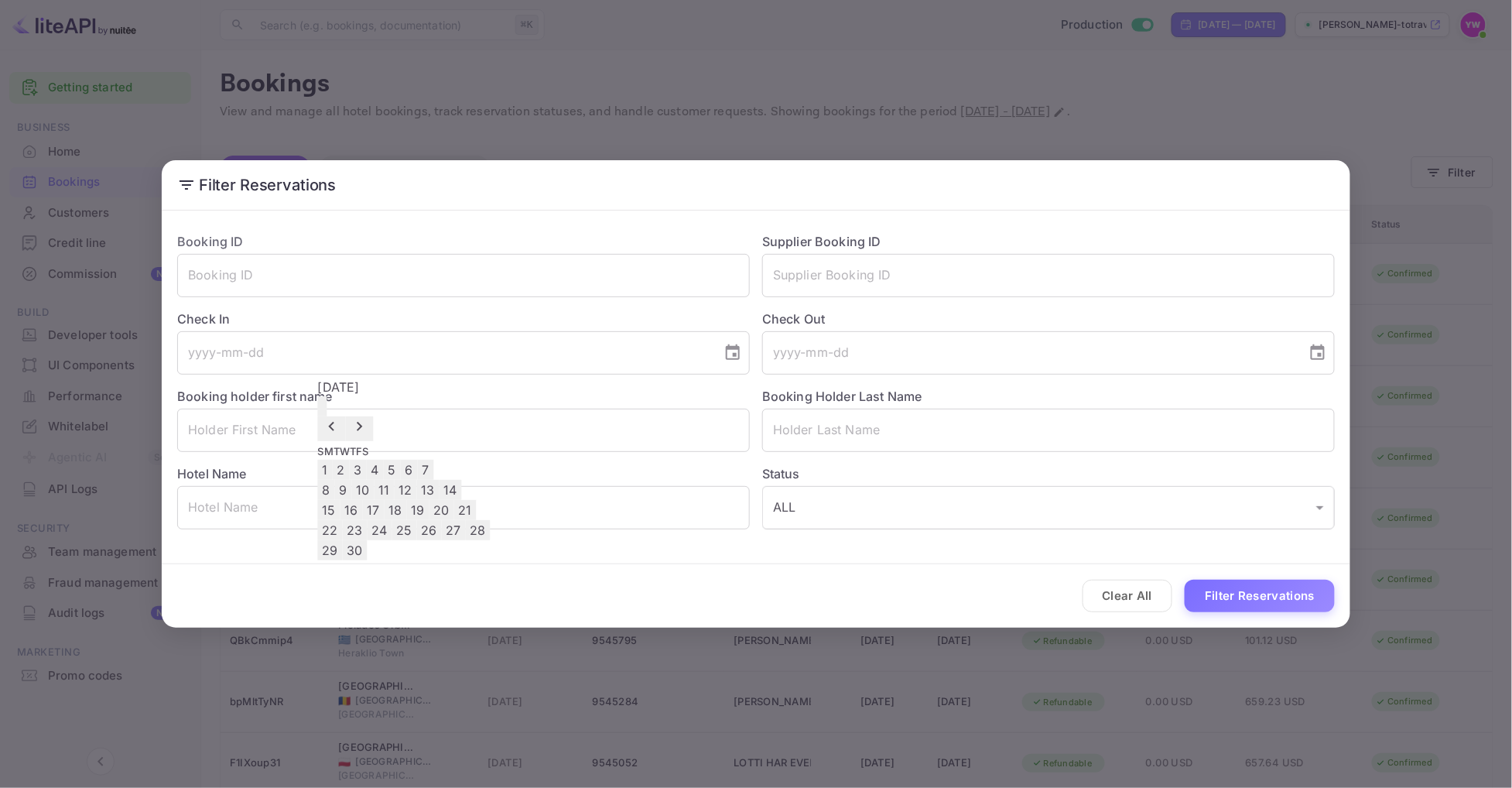
click at [466, 540] on button "27" at bounding box center [453, 529] width 24 height 20
type input "[DATE]"
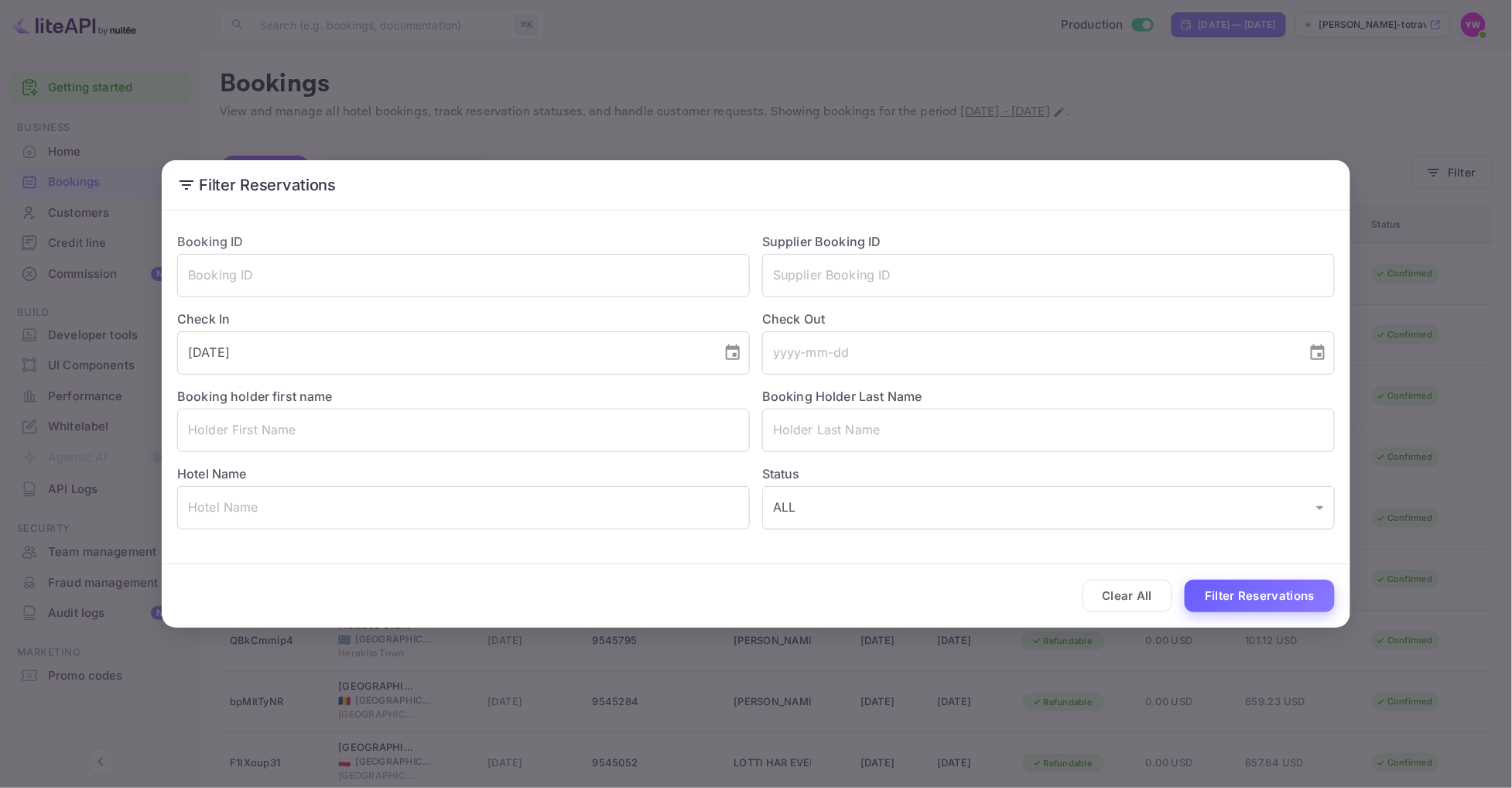
click at [1264, 601] on button "Filter Reservations" at bounding box center [1259, 595] width 150 height 33
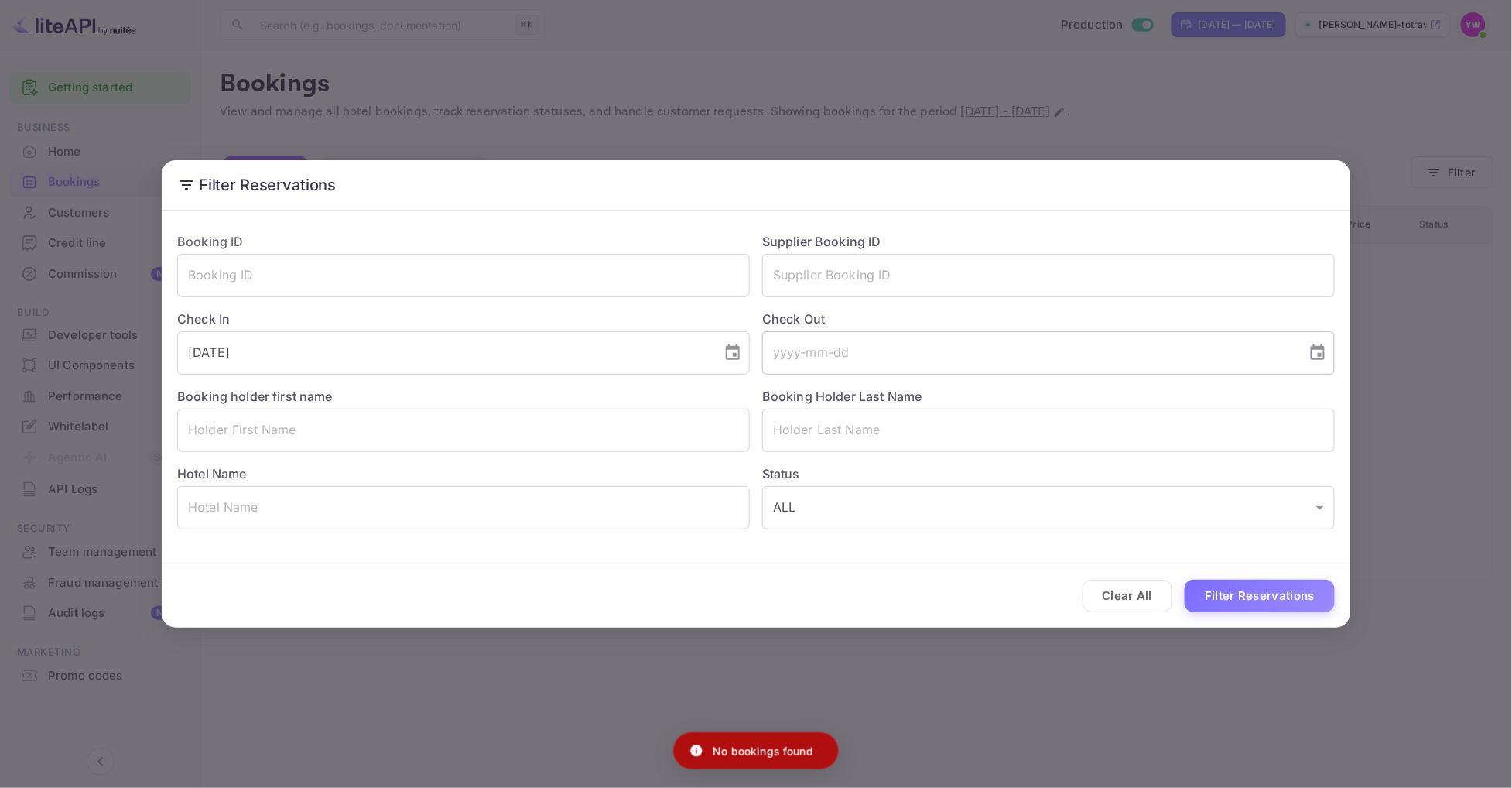
click at [1325, 360] on icon "Choose date" at bounding box center [1317, 353] width 19 height 19
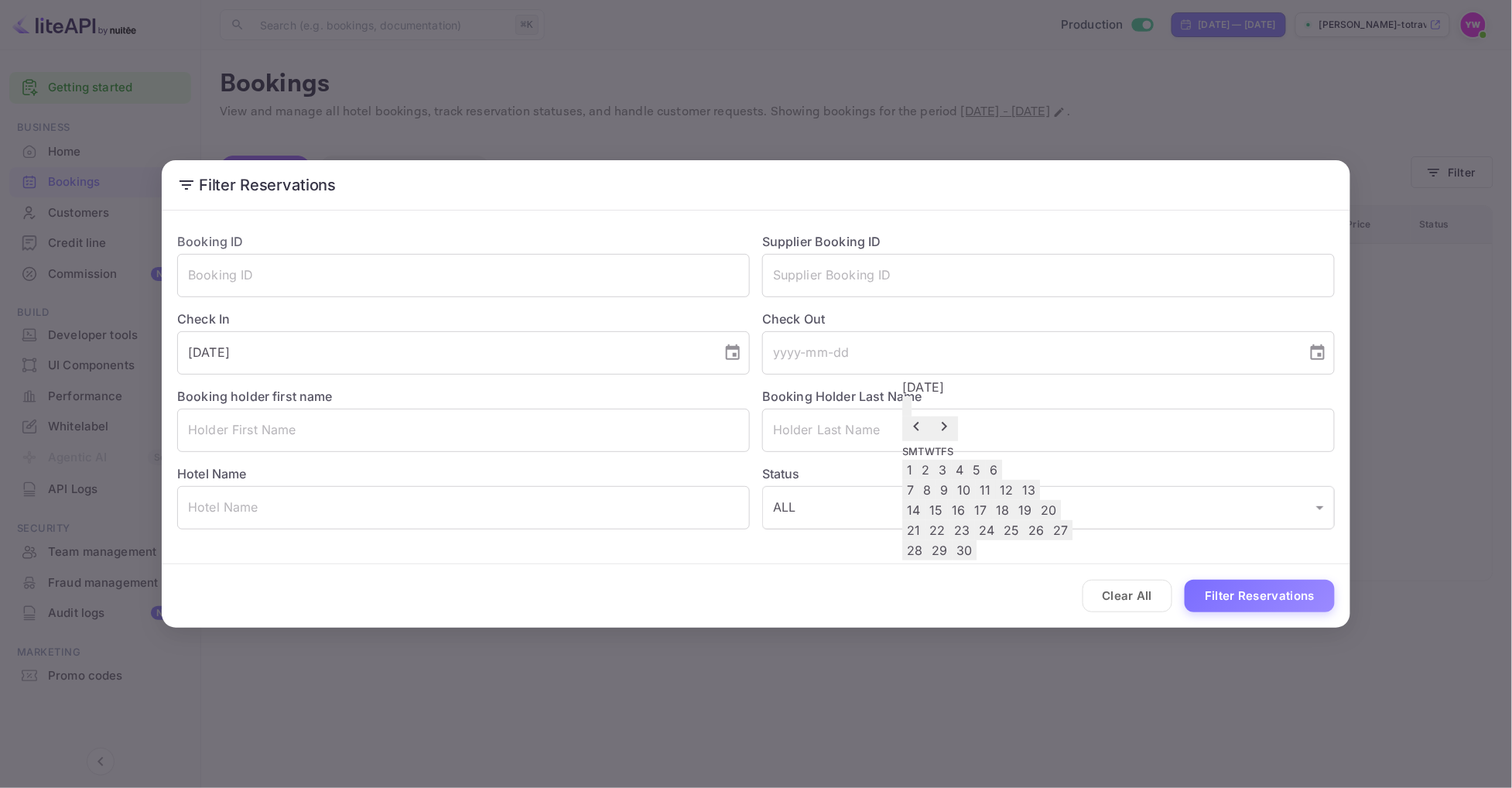
click at [926, 417] on icon "Previous month" at bounding box center [917, 426] width 19 height 19
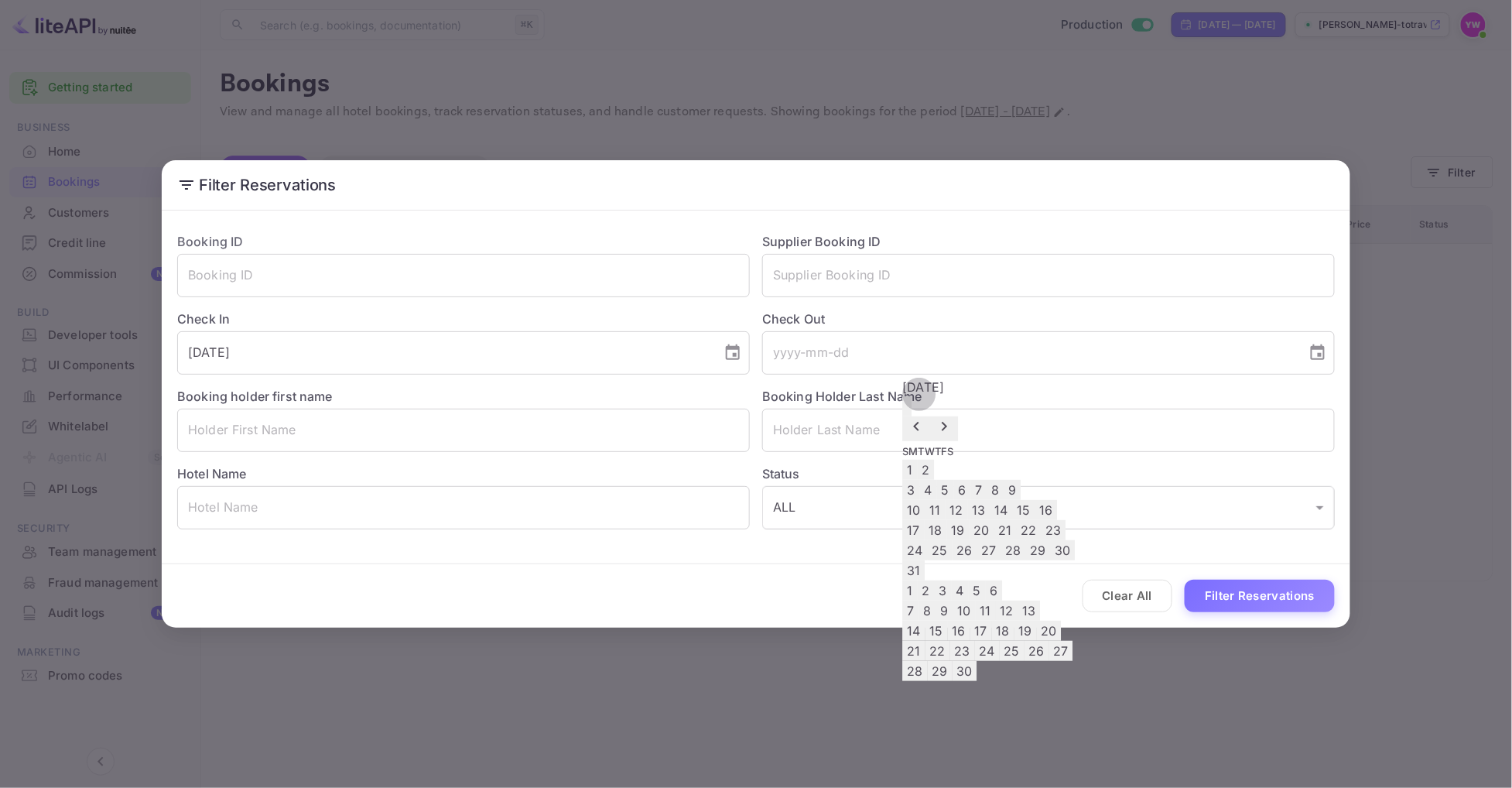
click at [926, 417] on icon "Previous month" at bounding box center [917, 426] width 19 height 19
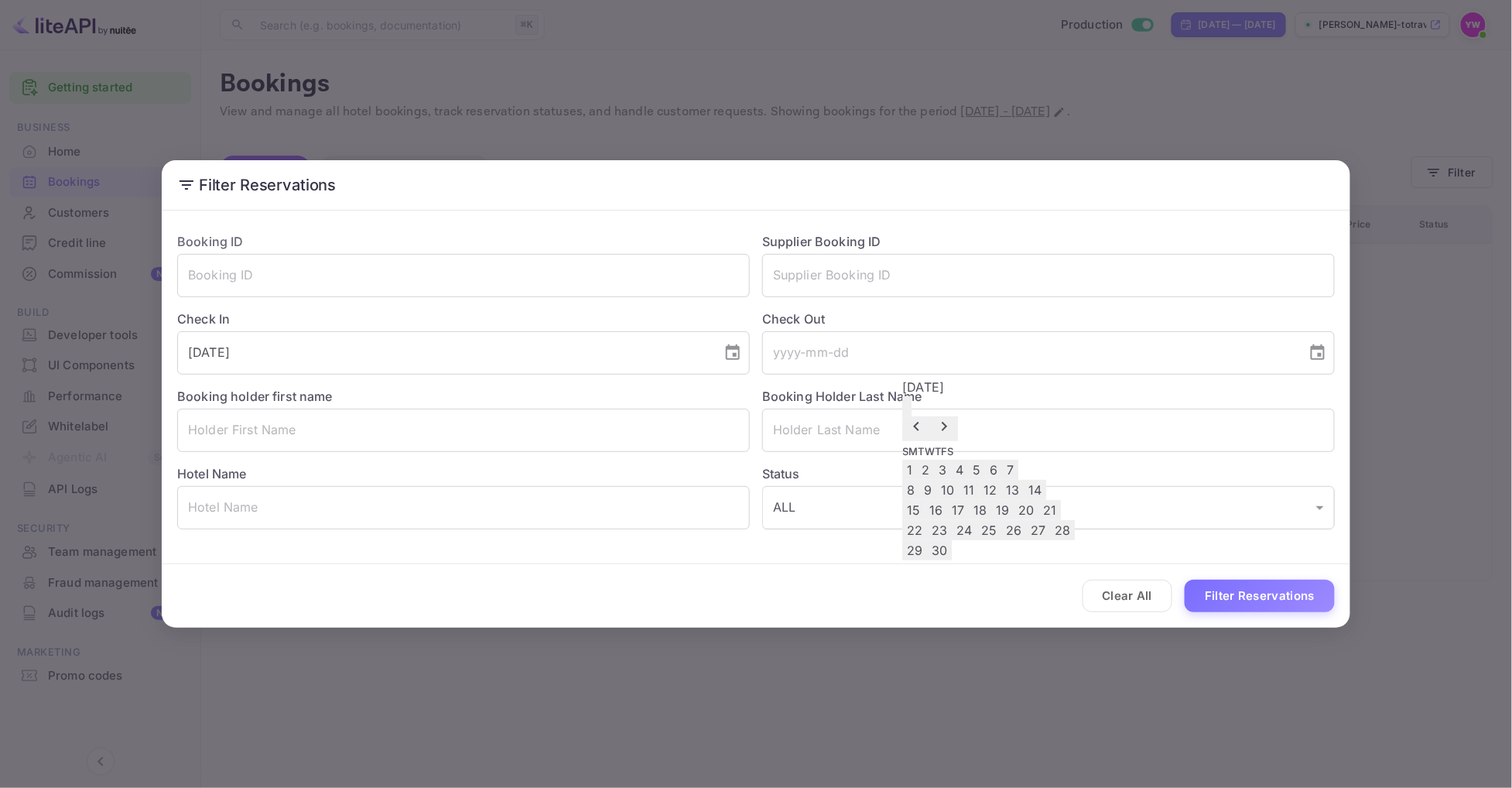
click at [1075, 540] on button "28" at bounding box center [1063, 529] width 25 height 20
type input "[DATE]"
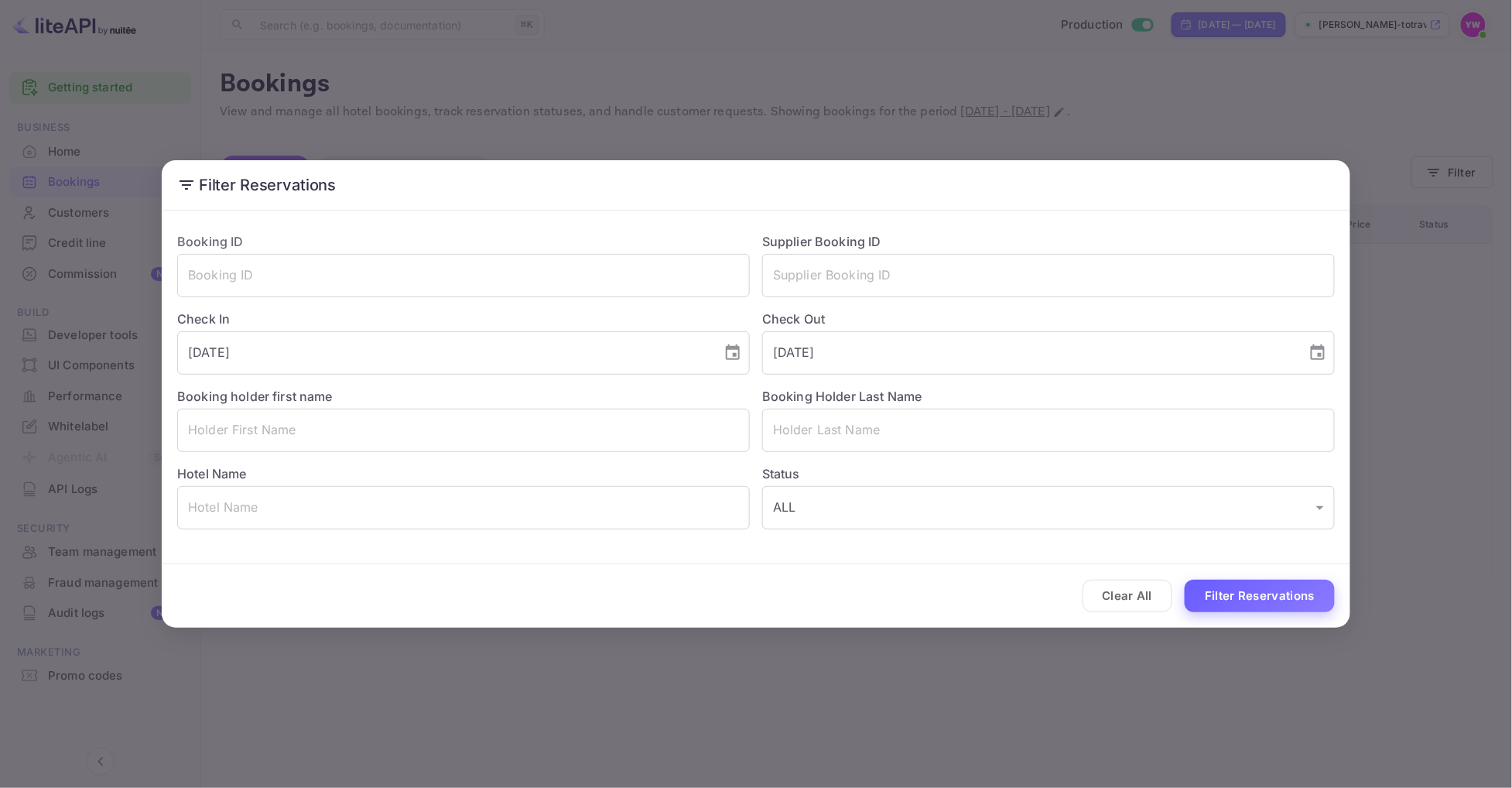
click at [1291, 598] on button "Filter Reservations" at bounding box center [1259, 595] width 150 height 33
click at [895, 356] on input "[DATE]" at bounding box center [1029, 353] width 534 height 44
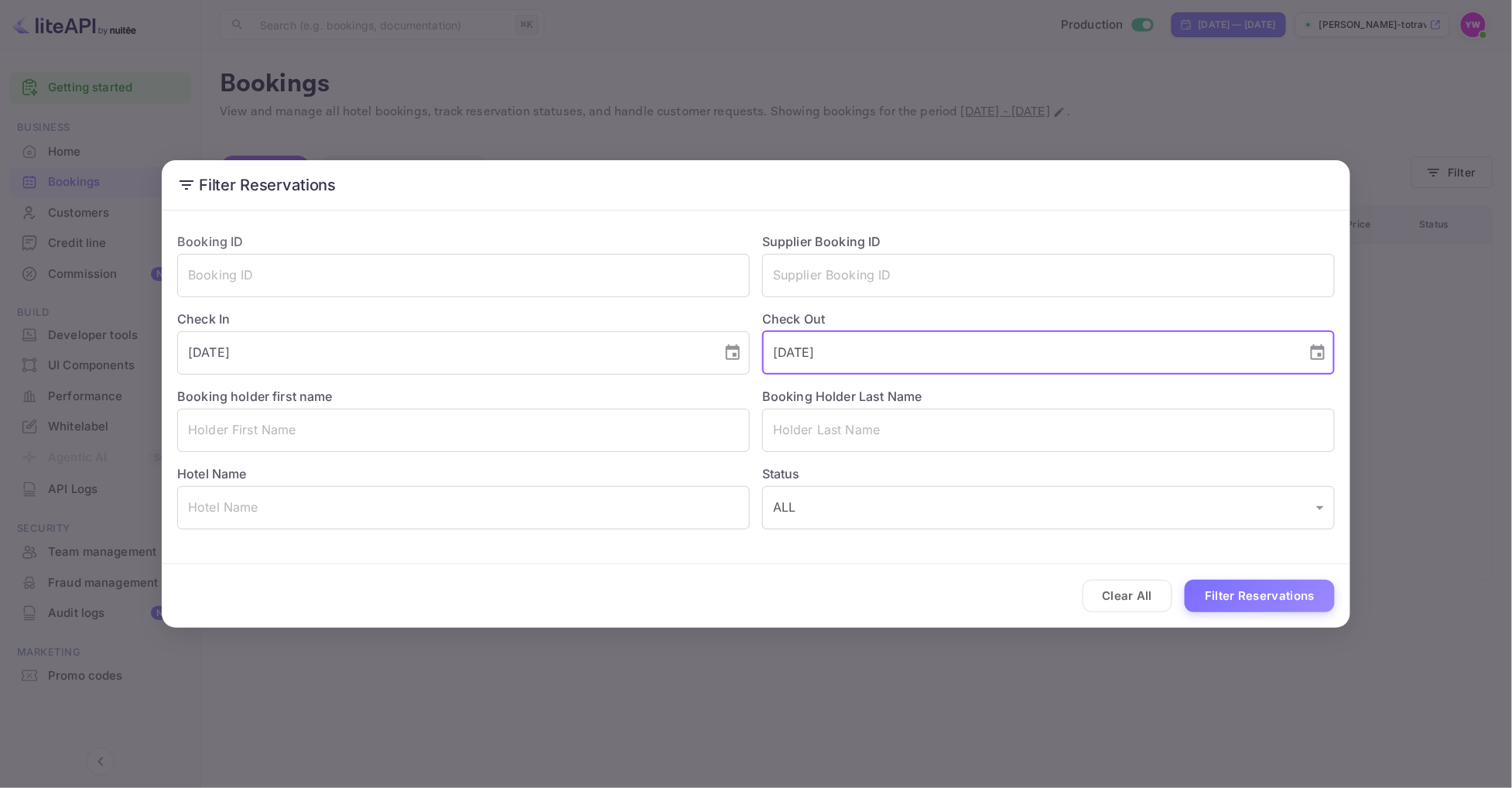
click at [895, 356] on input "[DATE]" at bounding box center [1029, 353] width 534 height 44
click at [1142, 608] on button "Clear All" at bounding box center [1127, 595] width 91 height 33
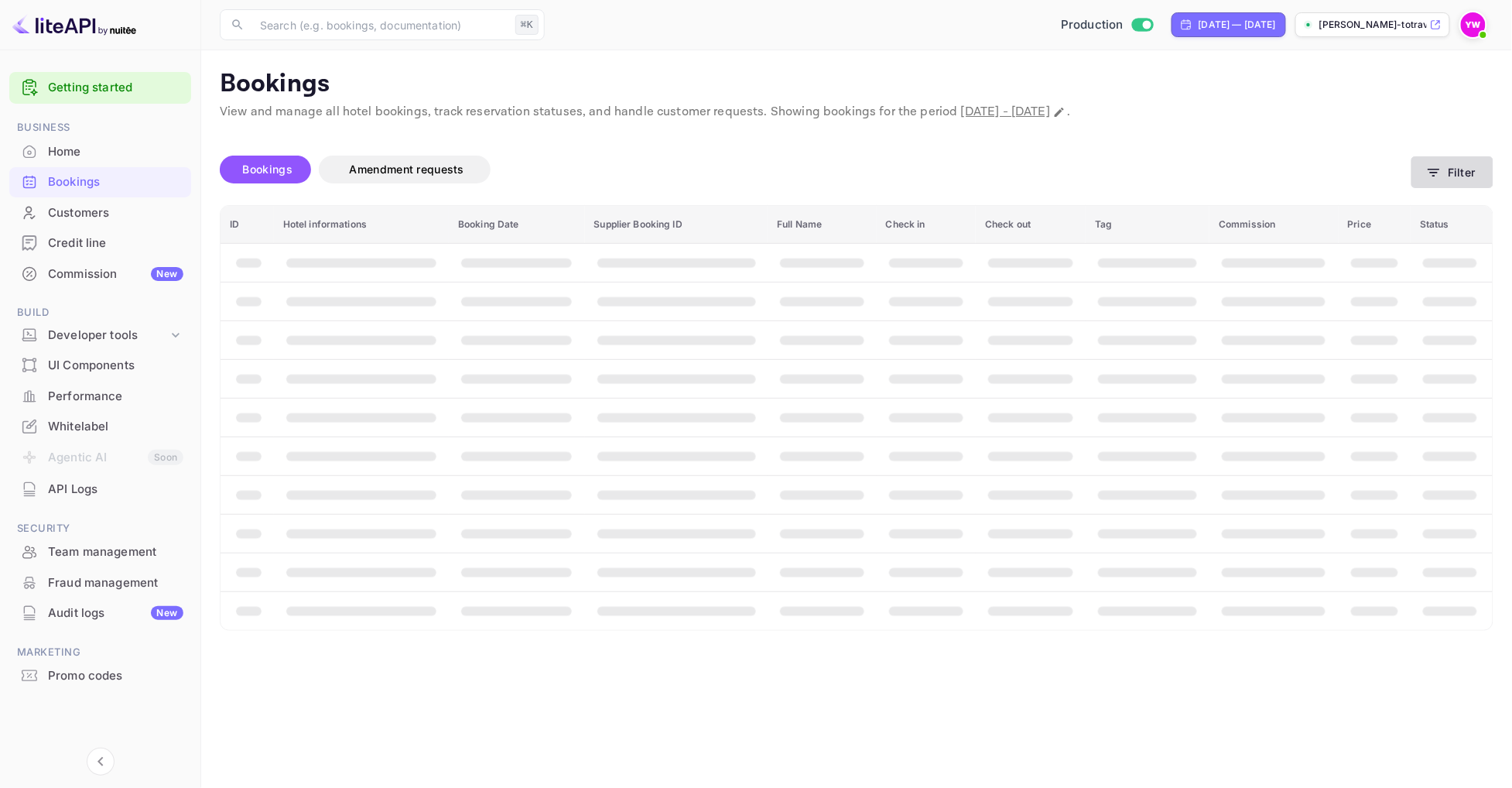
click at [1456, 169] on button "Filter" at bounding box center [1452, 172] width 82 height 32
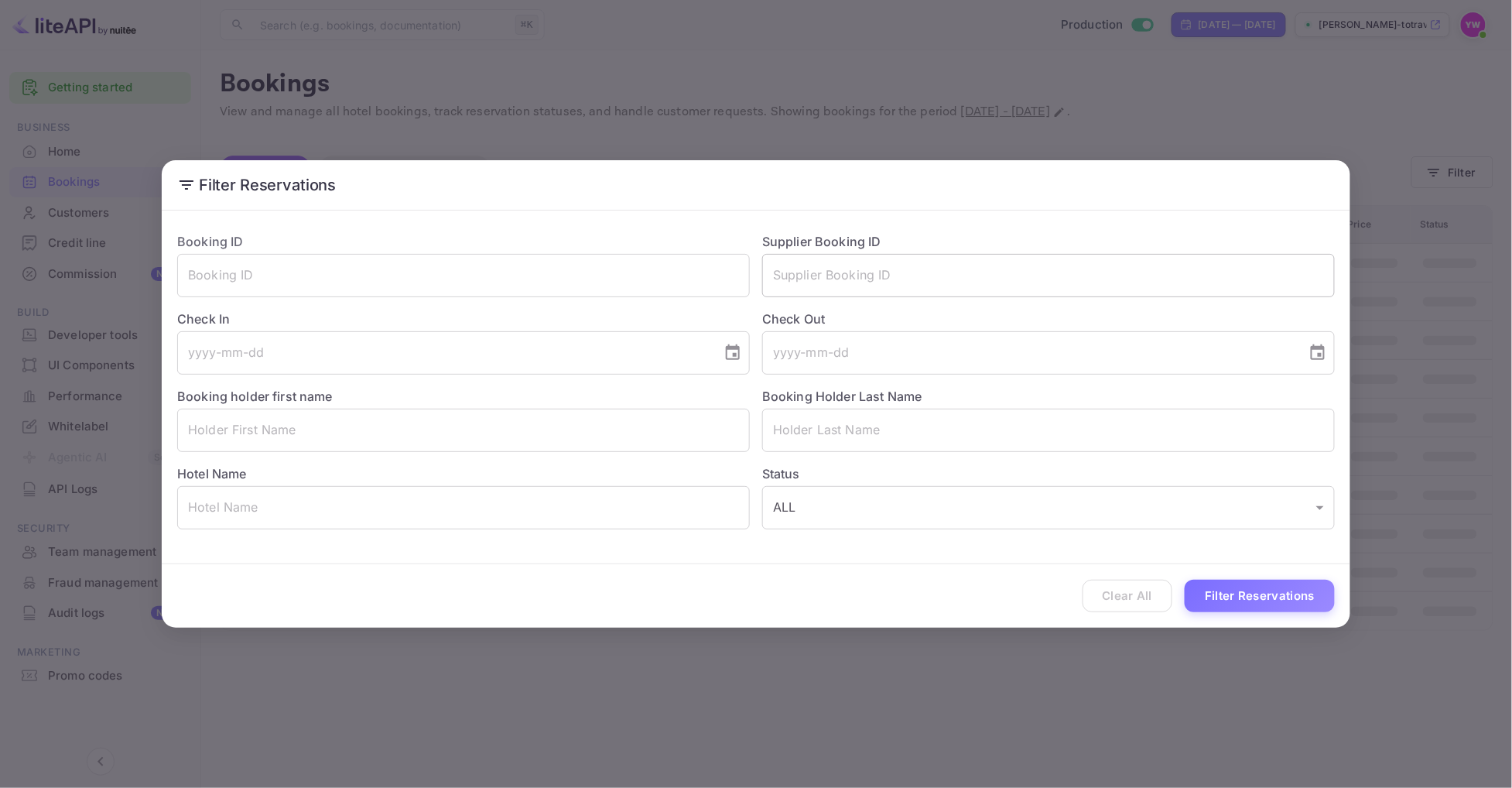
click at [914, 267] on input "text" at bounding box center [1048, 275] width 572 height 44
paste input "7871823"
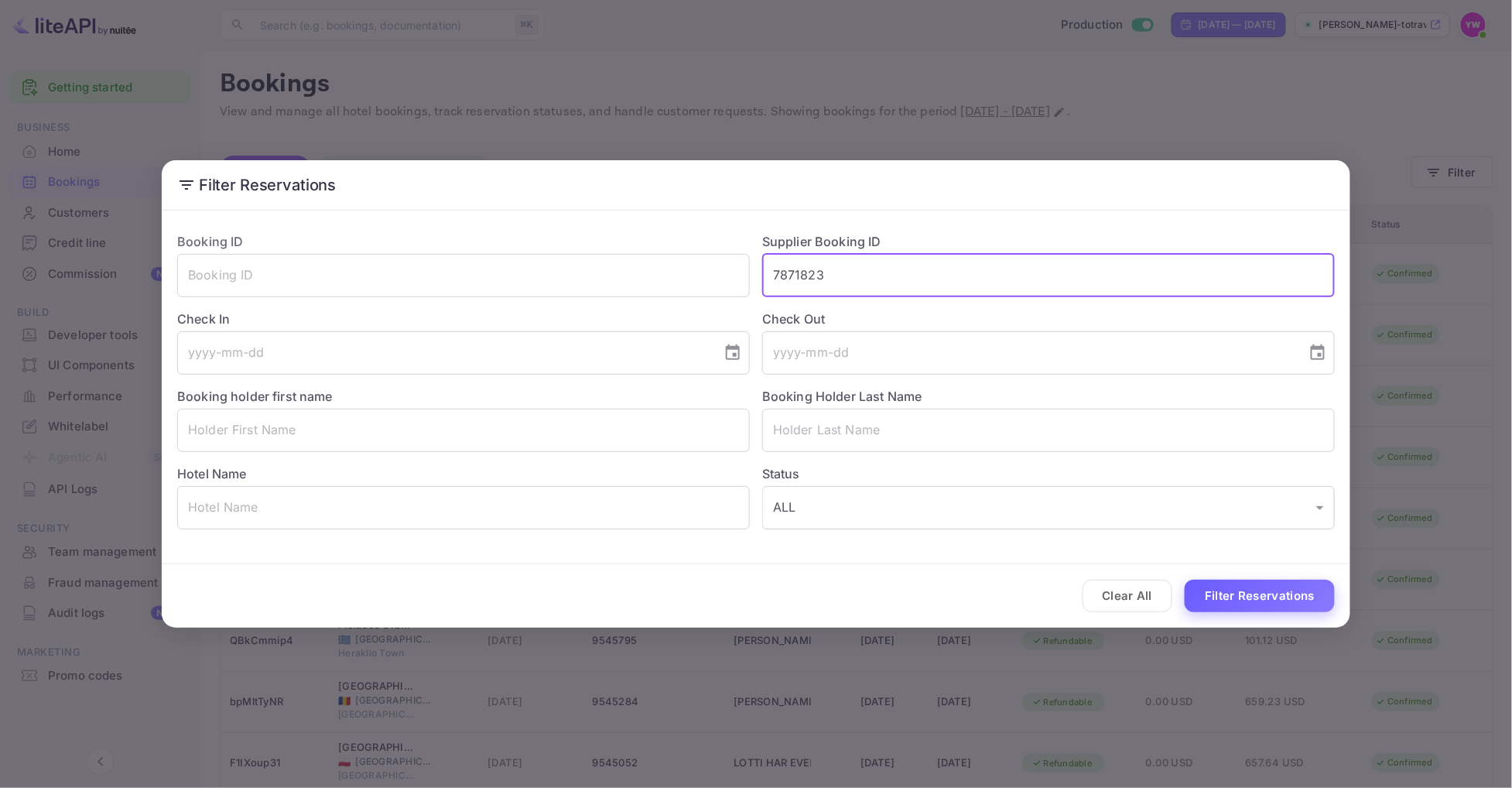
type input "7871823"
click at [1241, 605] on button "Filter Reservations" at bounding box center [1259, 595] width 150 height 33
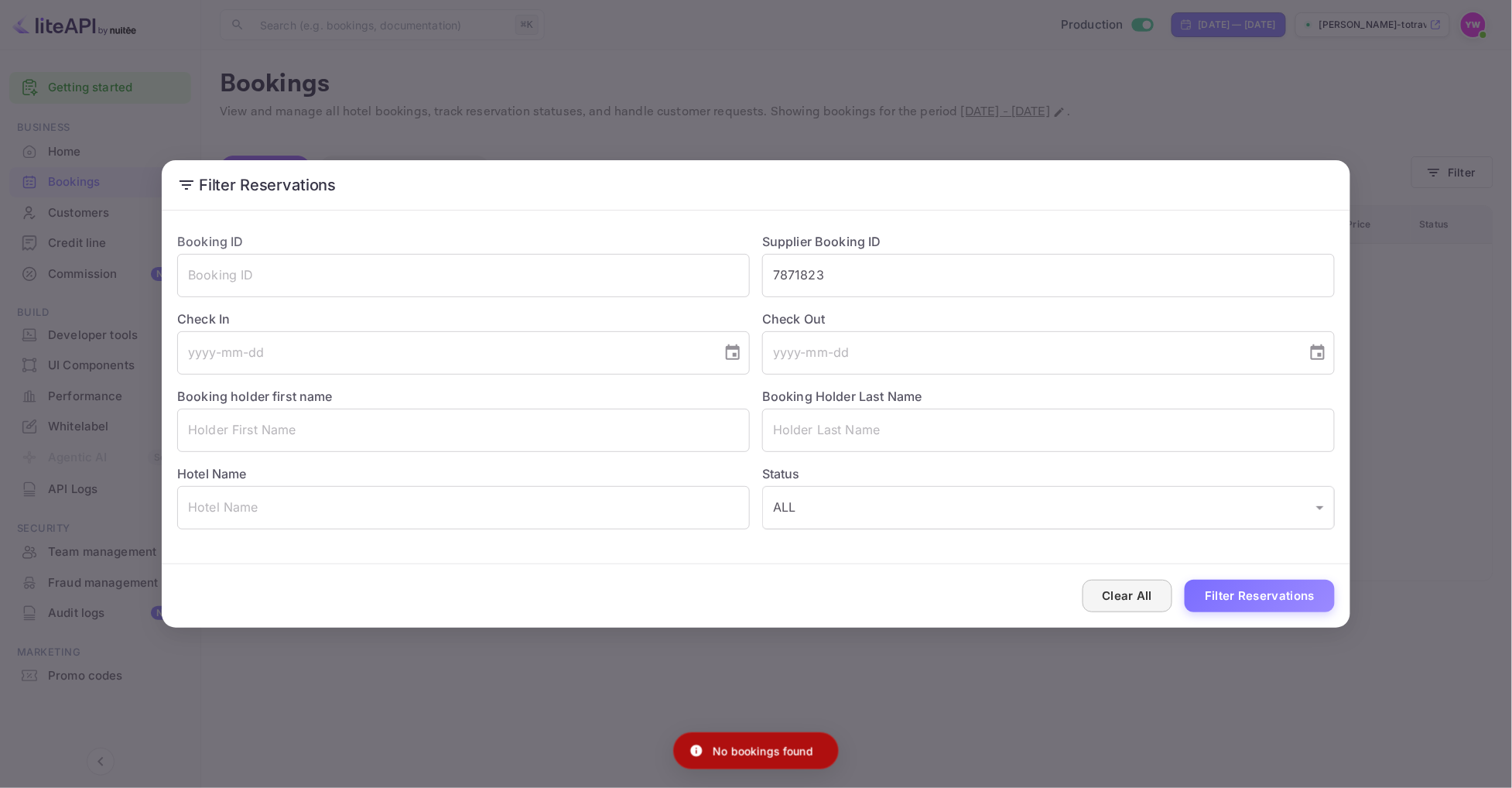
click at [1116, 596] on button "Clear All" at bounding box center [1127, 595] width 91 height 33
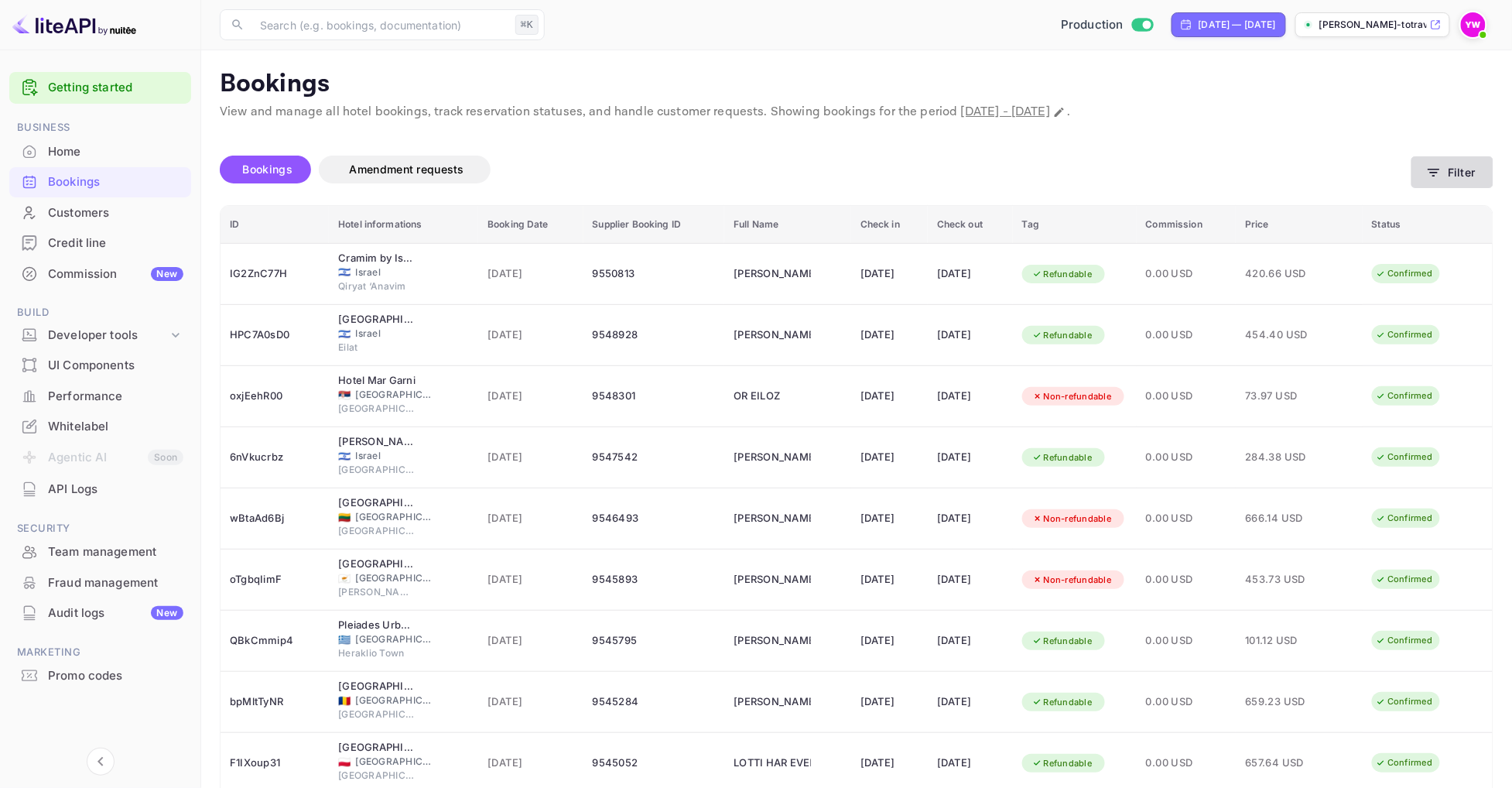
click at [1456, 179] on button "Filter" at bounding box center [1452, 172] width 82 height 32
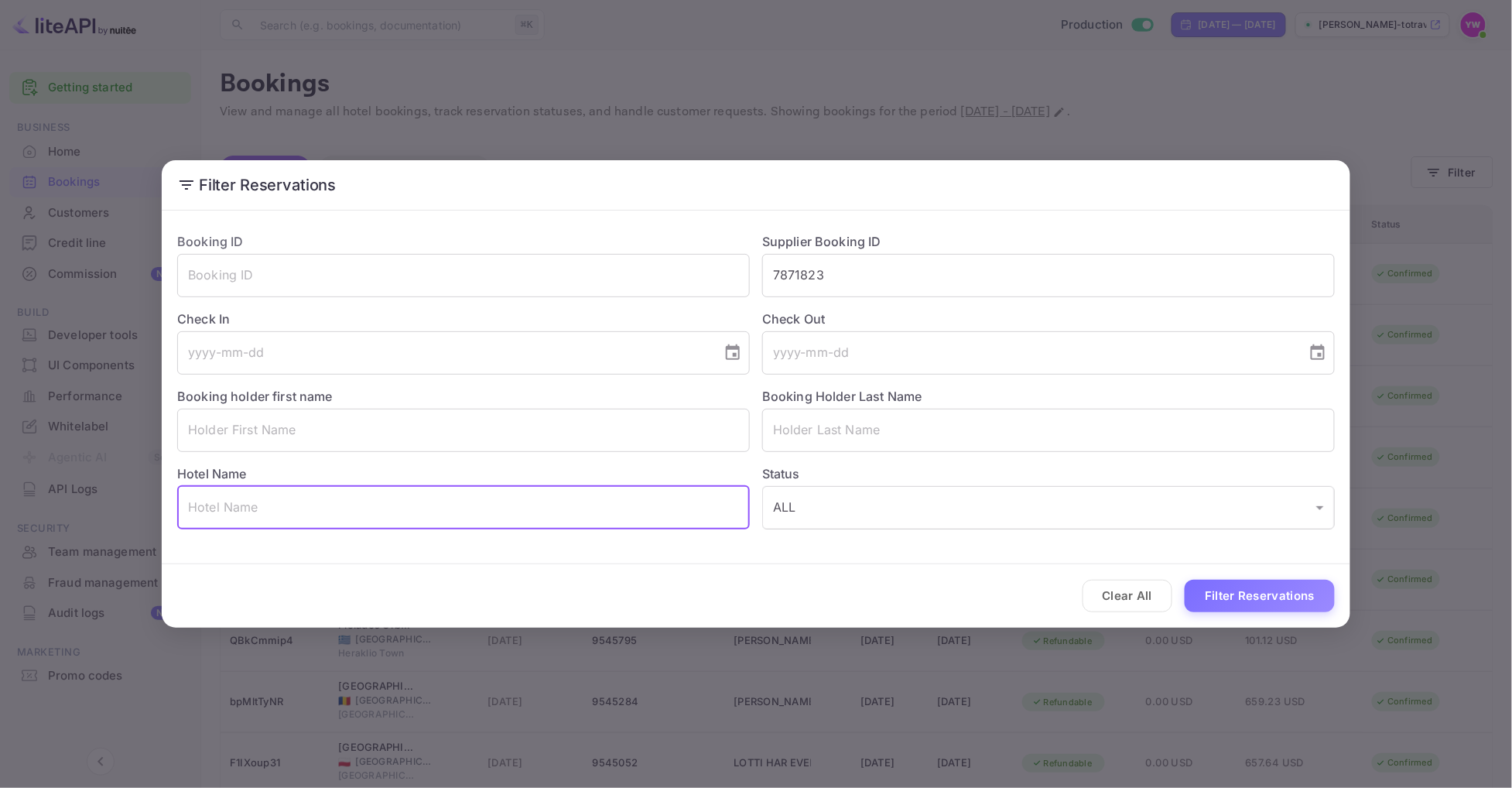
click at [571, 514] on input "text" at bounding box center [463, 507] width 572 height 44
type input "[PERSON_NAME]"
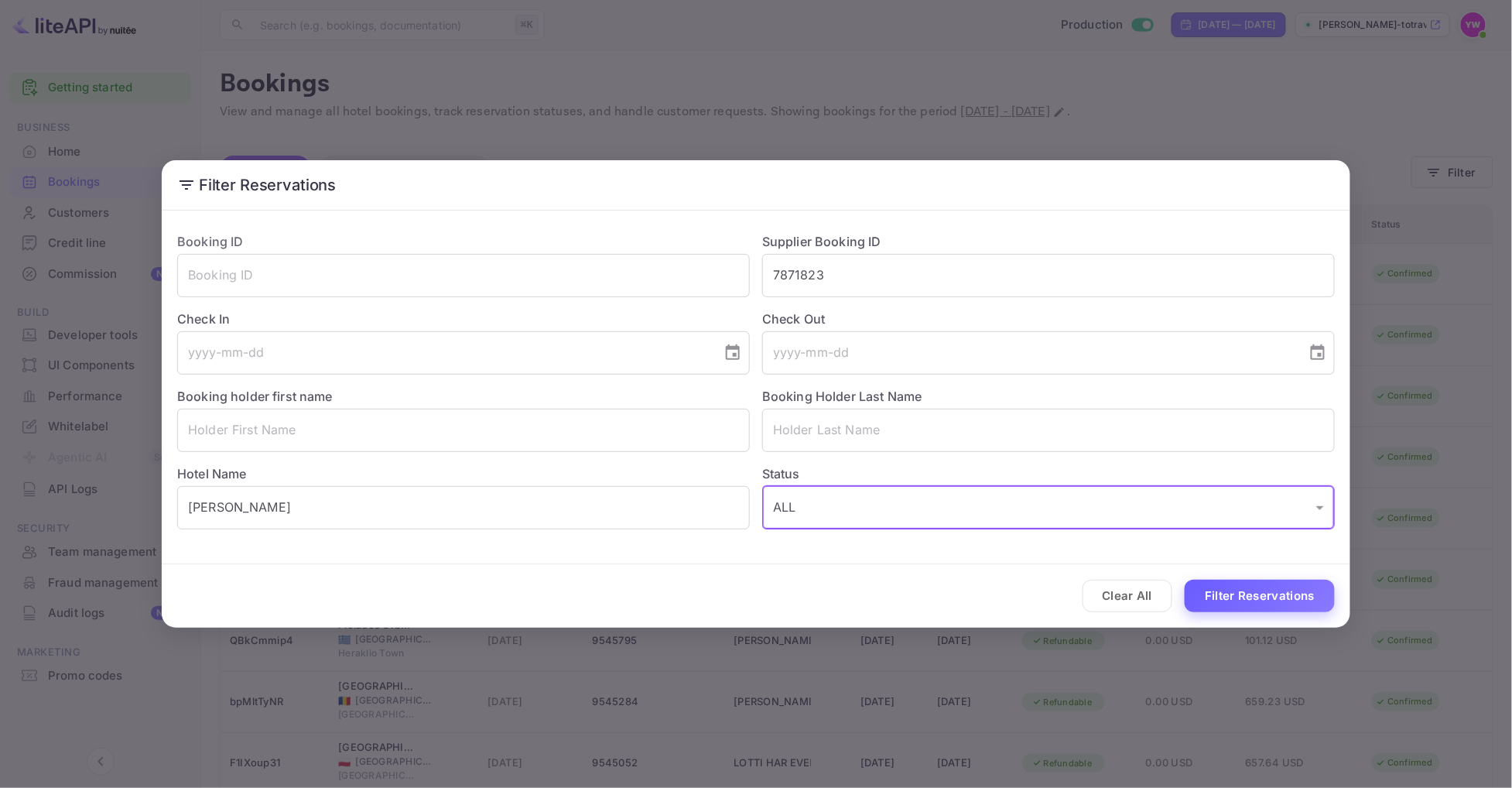
click at [1300, 603] on button "Filter Reservations" at bounding box center [1259, 595] width 150 height 33
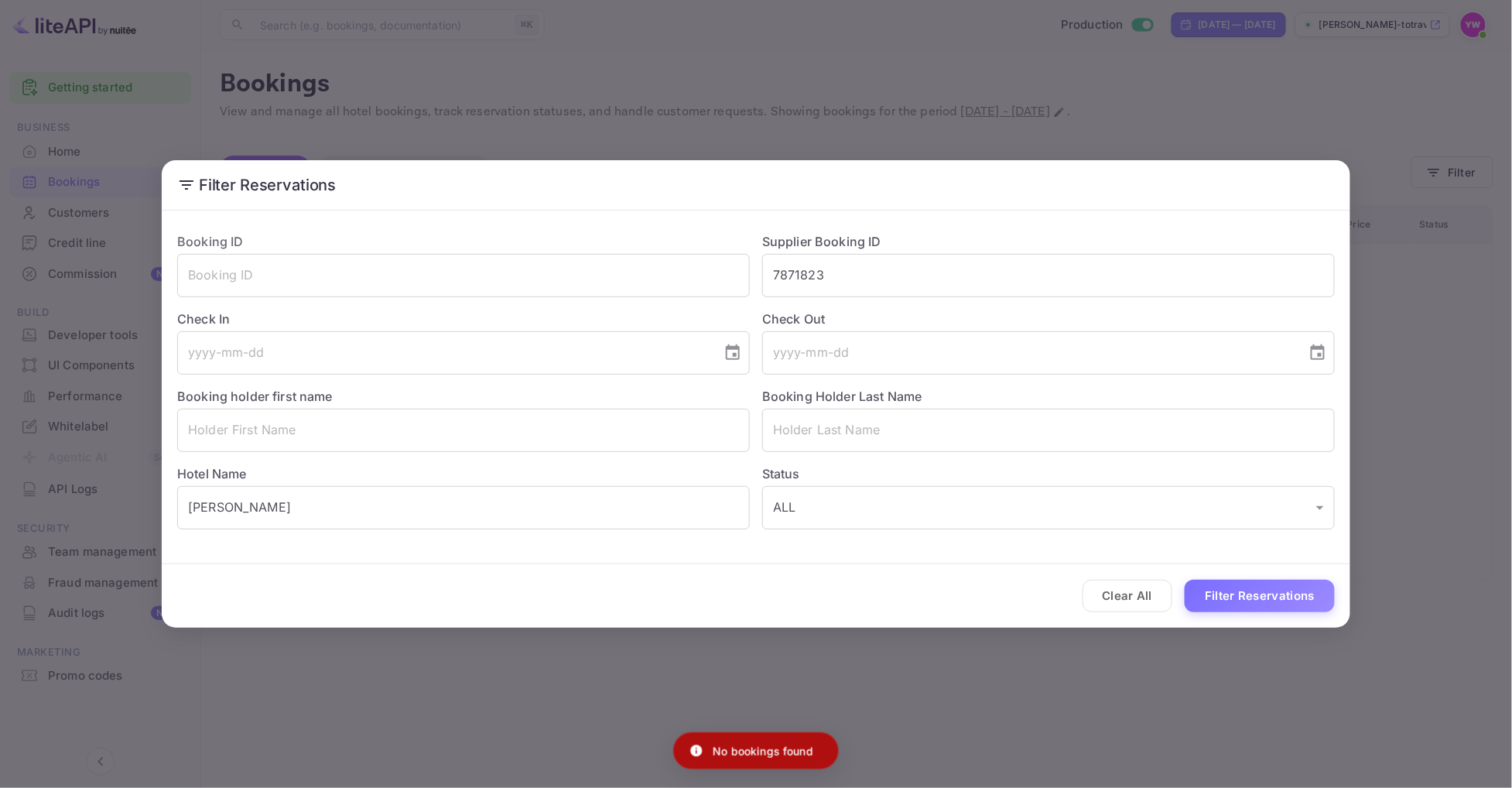
click at [1421, 371] on div "Filter Reservations Booking ID ​ Supplier Booking ID 7871823 ​ Check In ​ Check…" at bounding box center [756, 394] width 1512 height 788
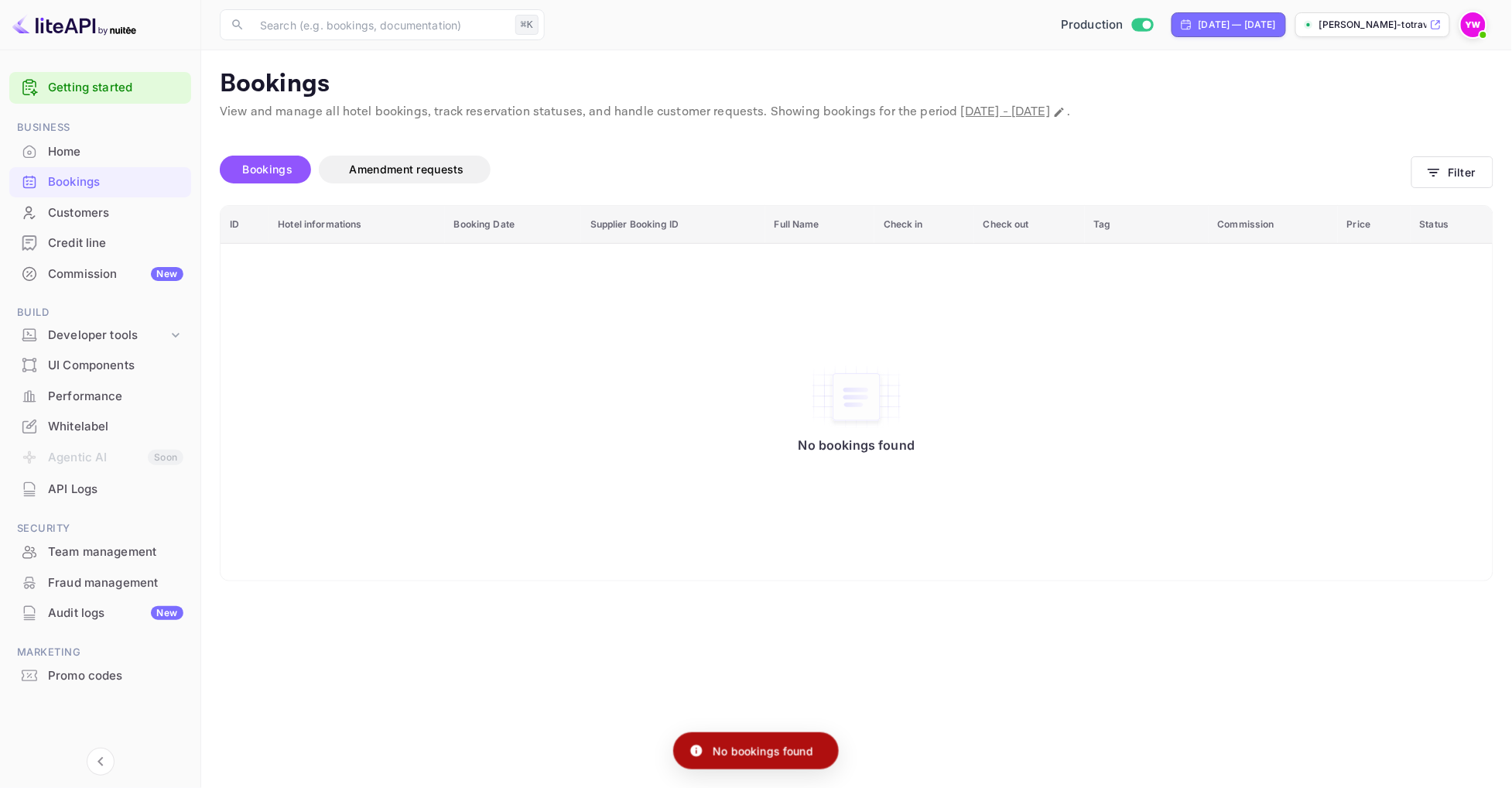
click at [1044, 111] on span "[DATE] - [DATE]" at bounding box center [1006, 112] width 89 height 16
click at [1063, 112] on icon "Change date range" at bounding box center [1059, 112] width 9 height 9
select select "6"
select select "2025"
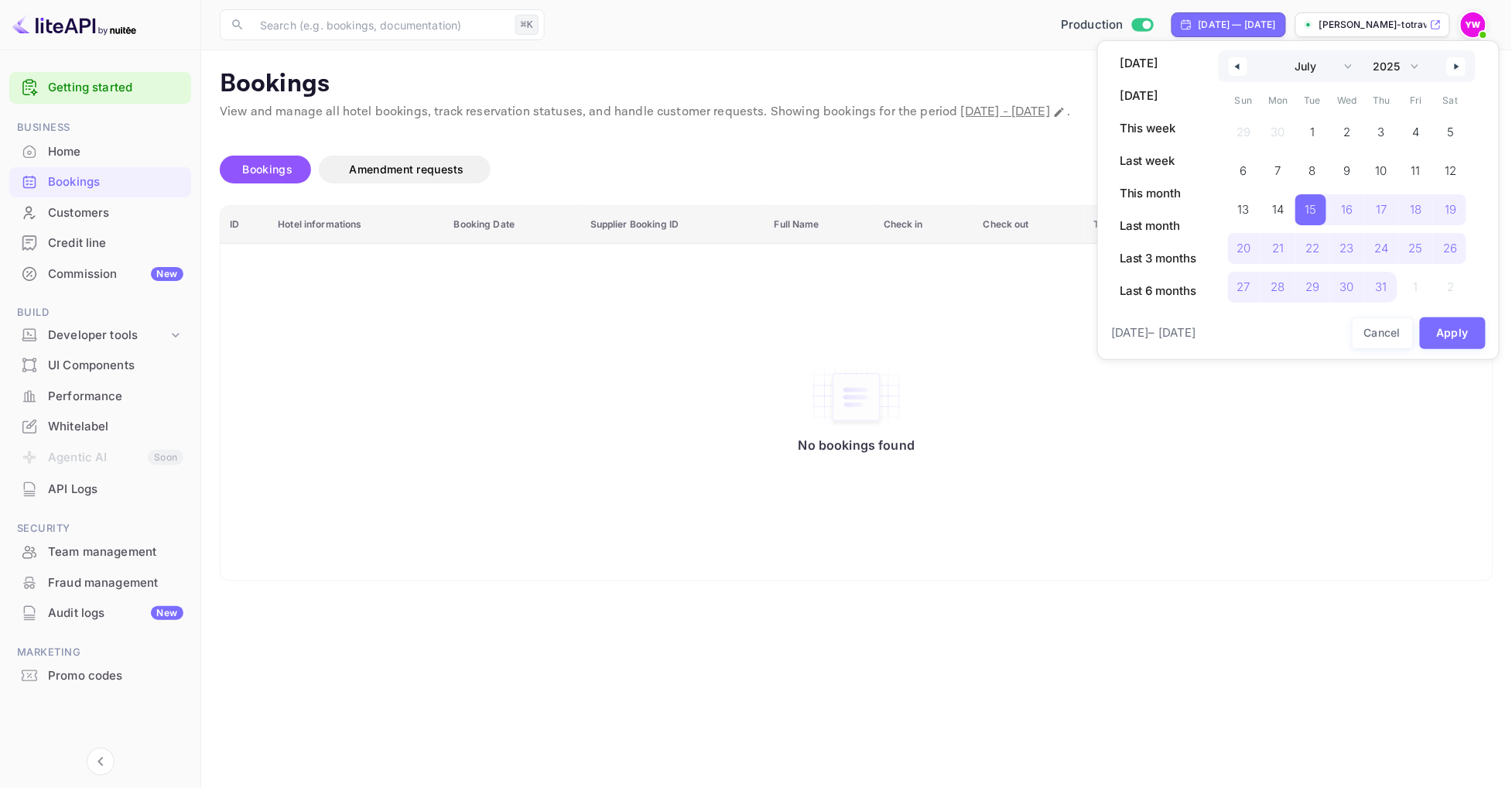
click at [1236, 68] on icon "button" at bounding box center [1235, 66] width 8 height 6
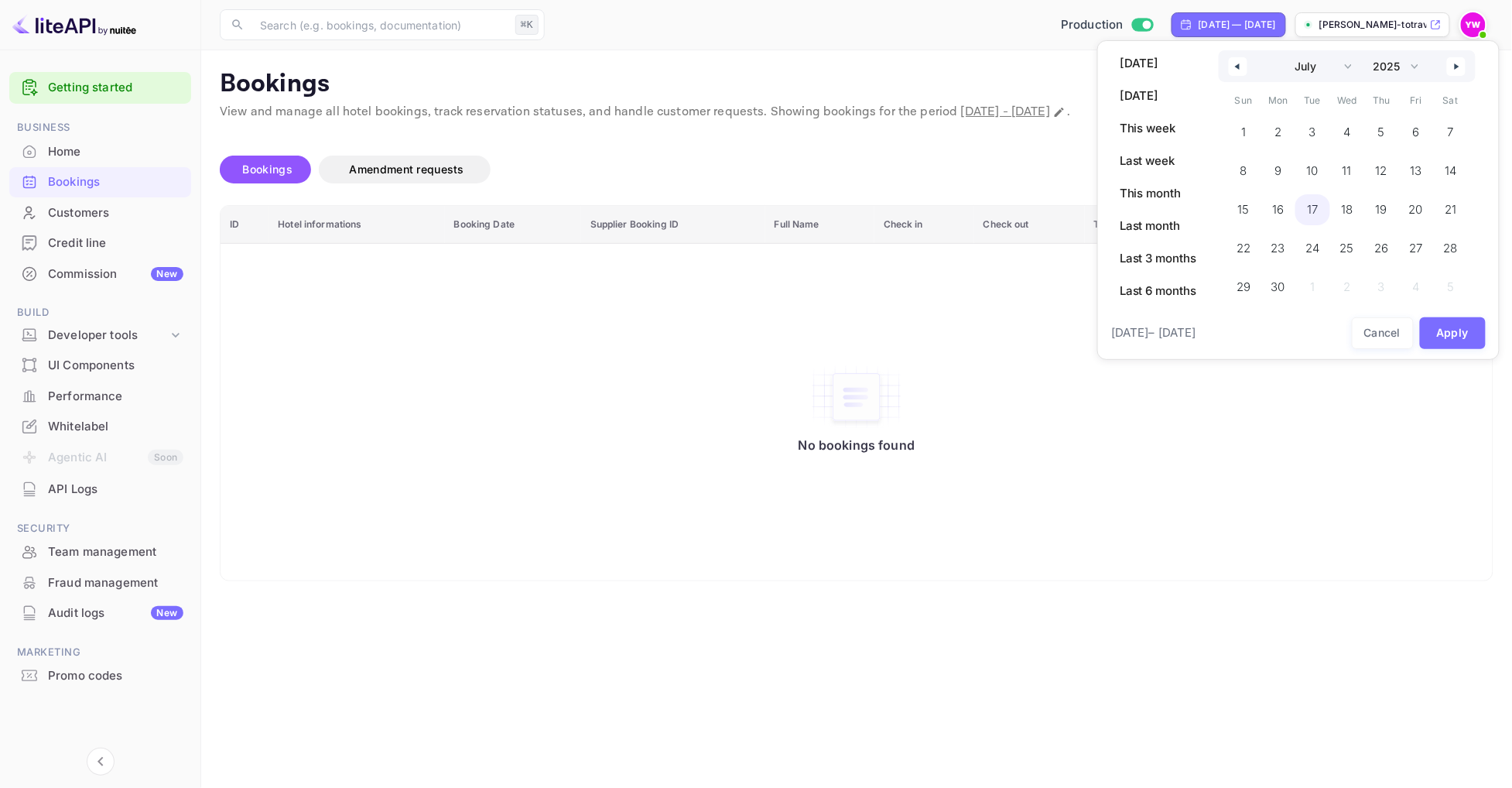
click at [1303, 221] on span "17" at bounding box center [1312, 210] width 35 height 31
click at [1314, 208] on span "17" at bounding box center [1310, 209] width 11 height 28
click at [1458, 334] on button "Apply" at bounding box center [1452, 333] width 67 height 32
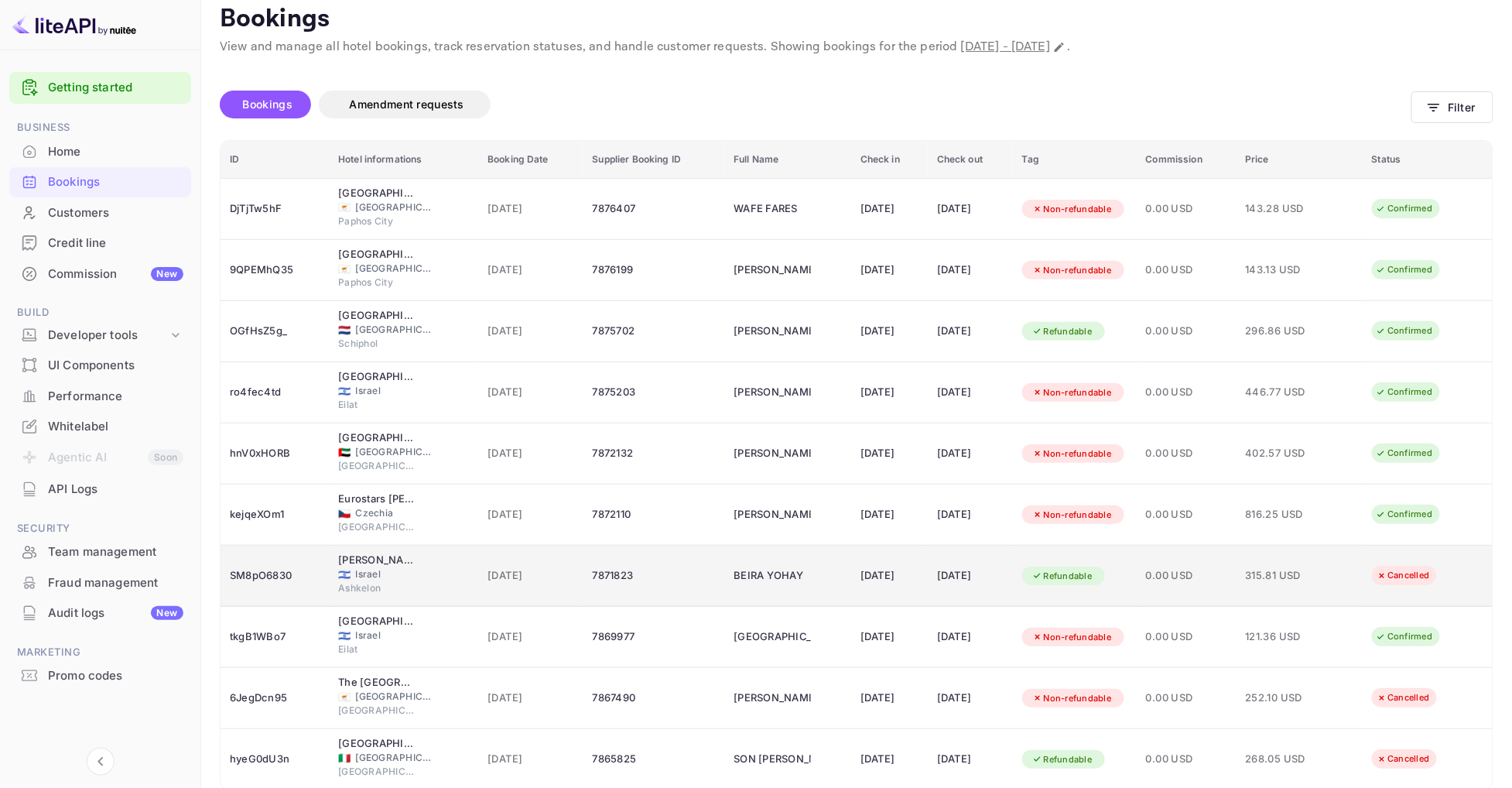
scroll to position [75, 0]
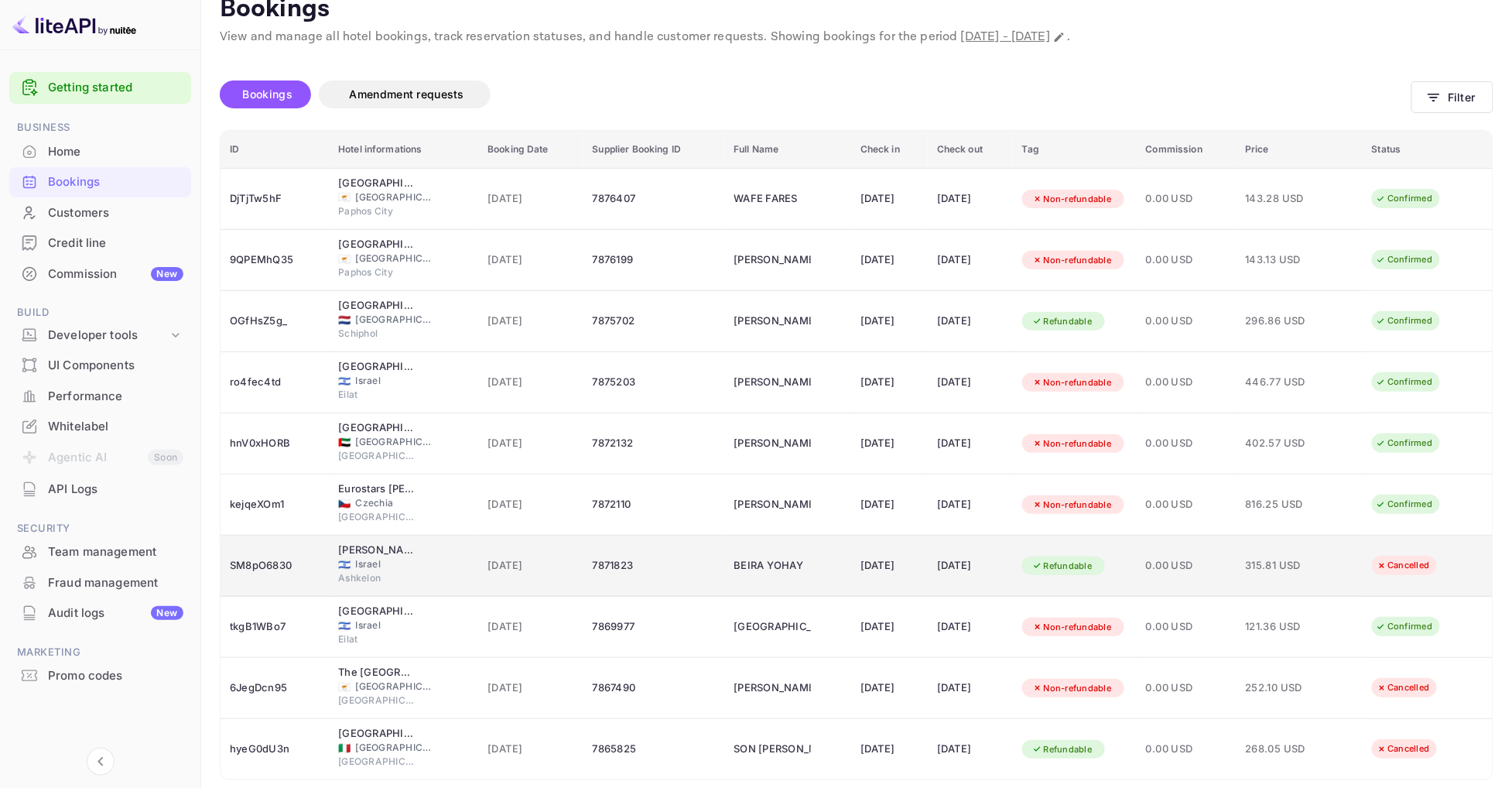
click at [930, 583] on td "[DATE]" at bounding box center [970, 566] width 85 height 61
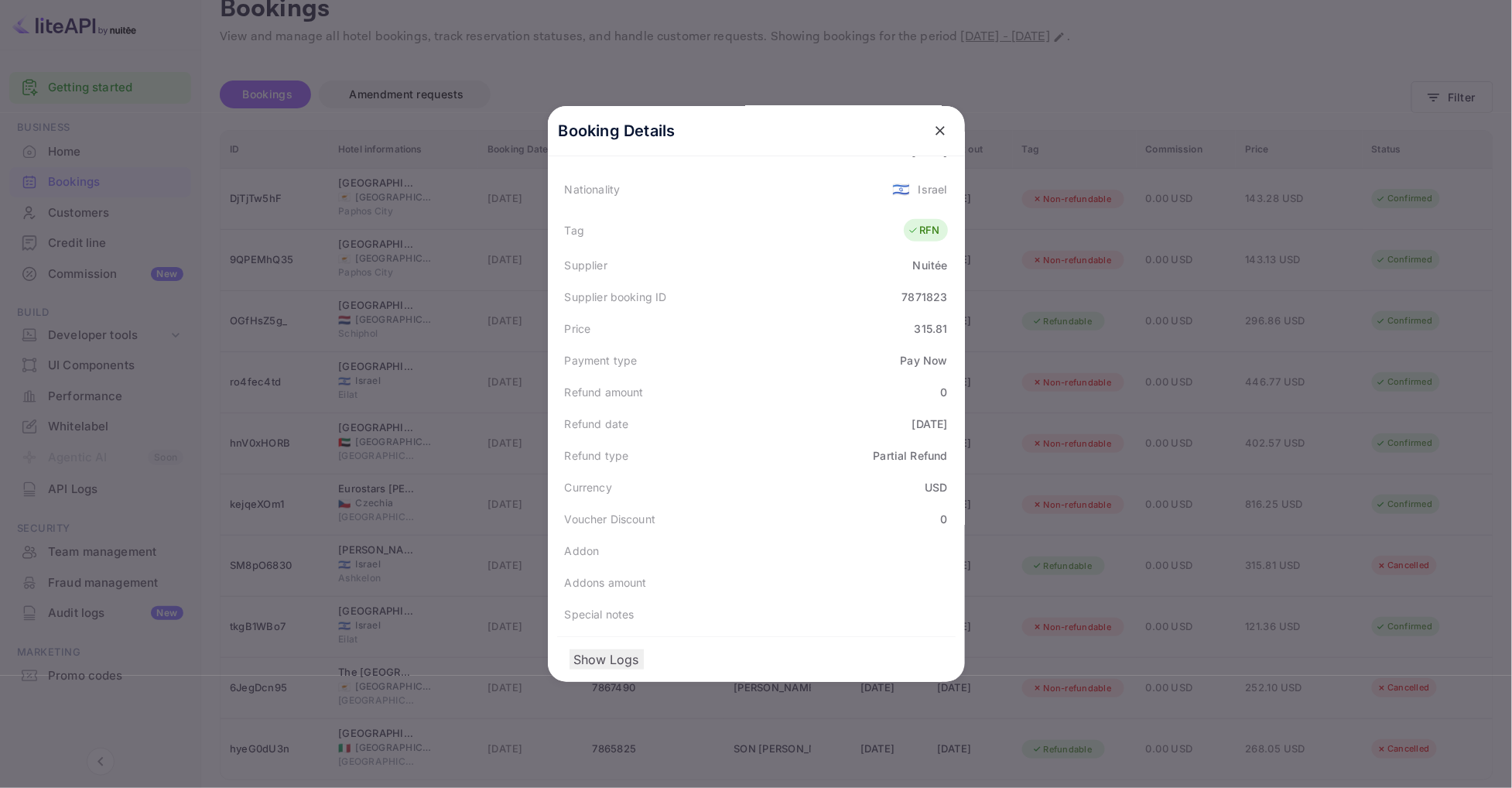
scroll to position [369, 0]
click at [913, 447] on div "Partial Refund" at bounding box center [910, 455] width 75 height 16
click at [927, 323] on div "315.81" at bounding box center [930, 329] width 33 height 16
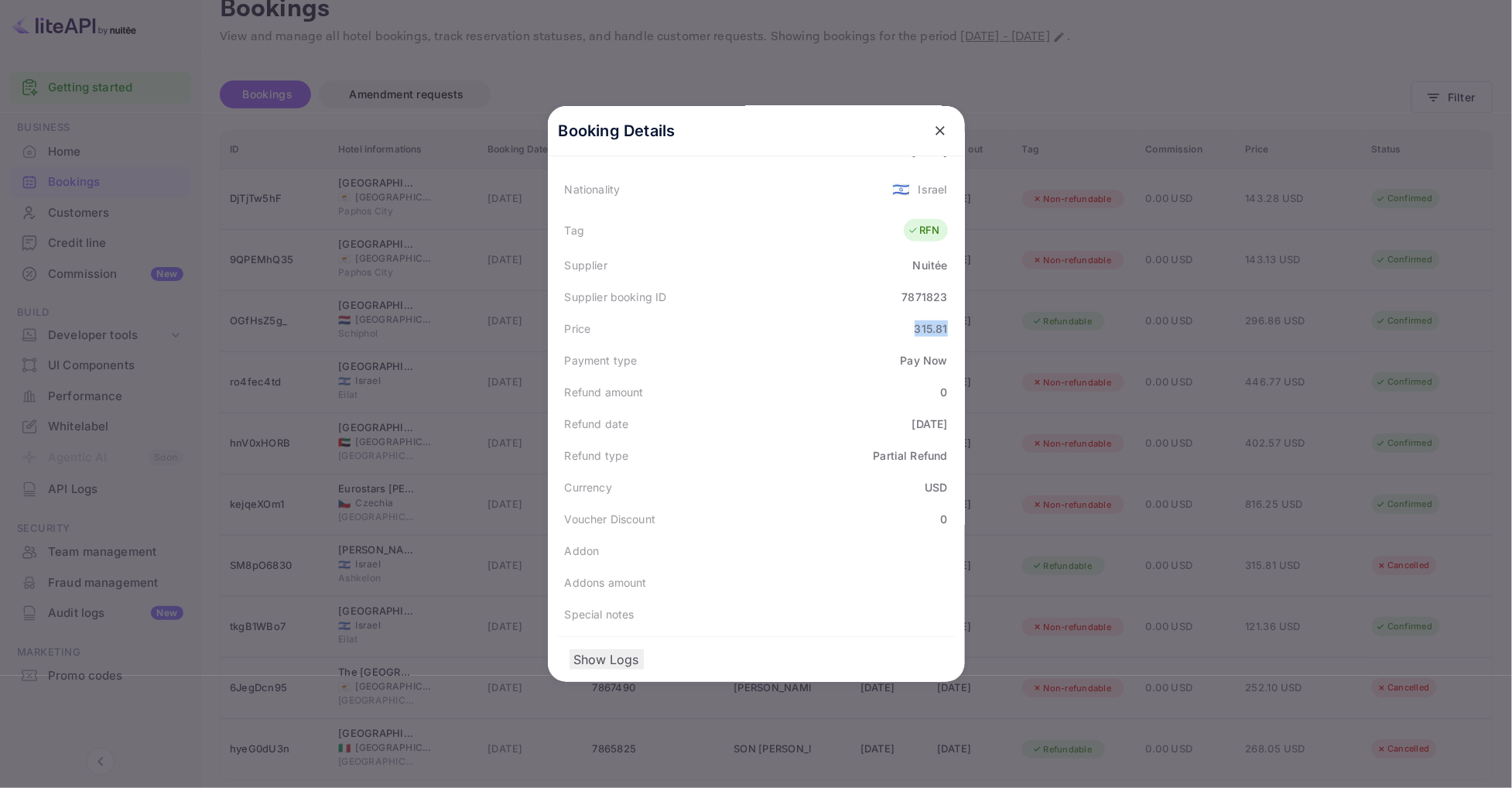
click at [927, 323] on div "315.81" at bounding box center [930, 329] width 33 height 16
click at [792, 414] on div "Refund date [DATE]" at bounding box center [756, 424] width 398 height 32
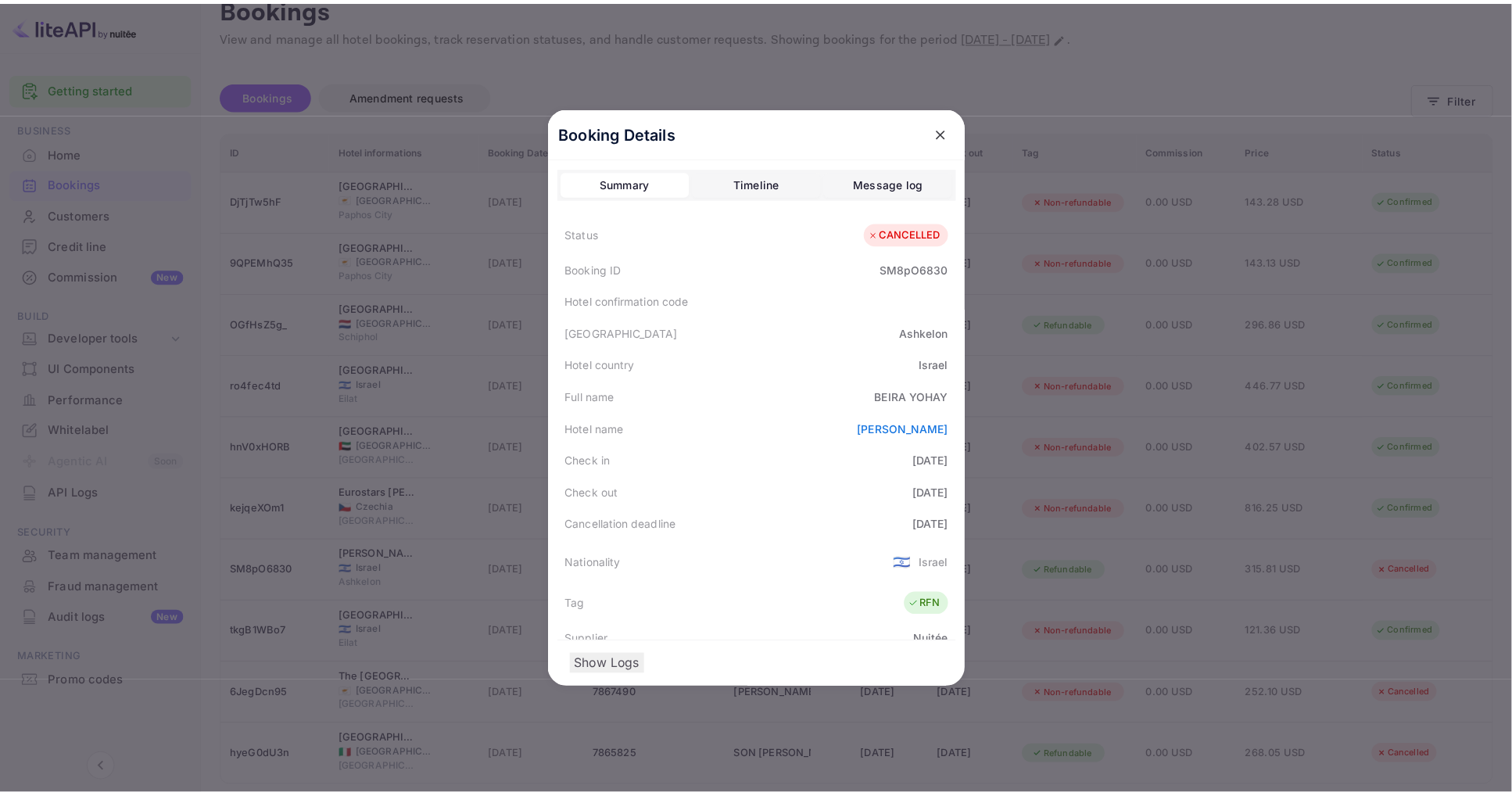
scroll to position [0, 0]
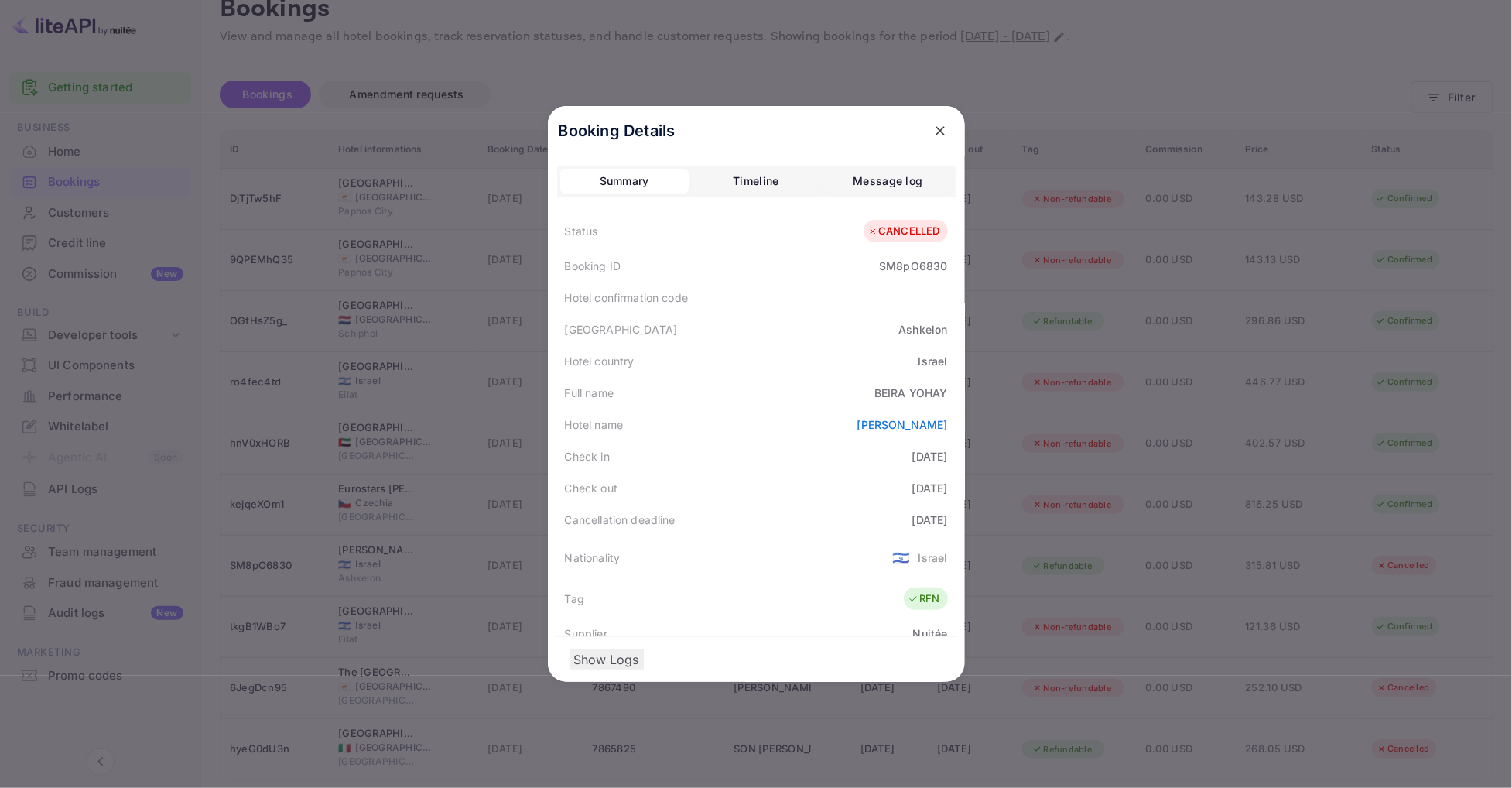
click at [939, 138] on icon "close" at bounding box center [939, 130] width 15 height 15
